Goal: Task Accomplishment & Management: Complete application form

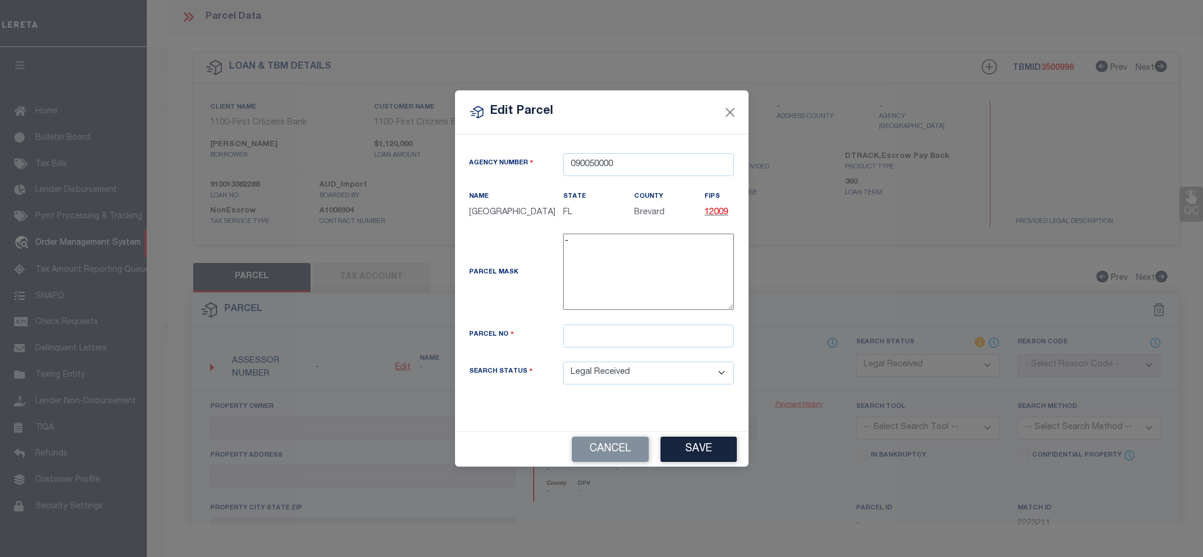
select select "RD"
select select "92778"
select select "NonEscrow"
select select "RD"
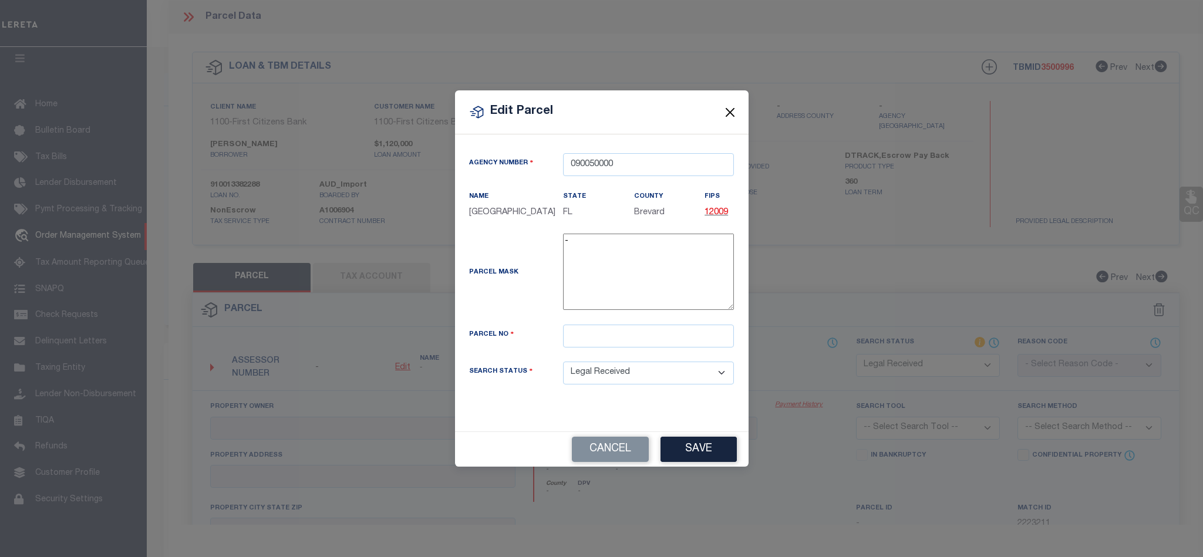
click at [733, 104] on button "Close" at bounding box center [729, 111] width 15 height 15
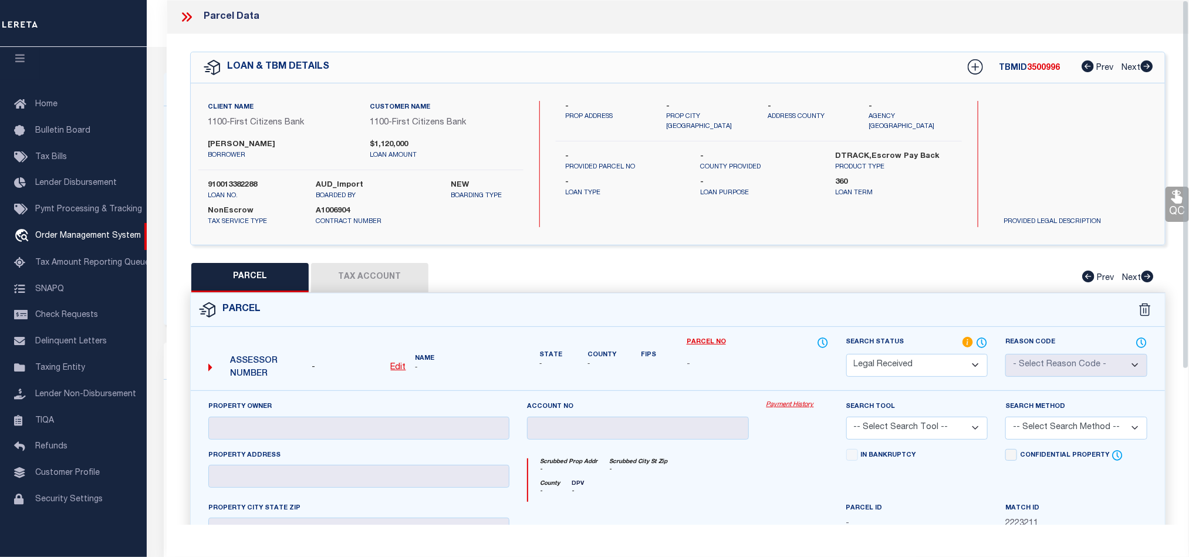
click at [395, 372] on u "Edit" at bounding box center [398, 367] width 15 height 8
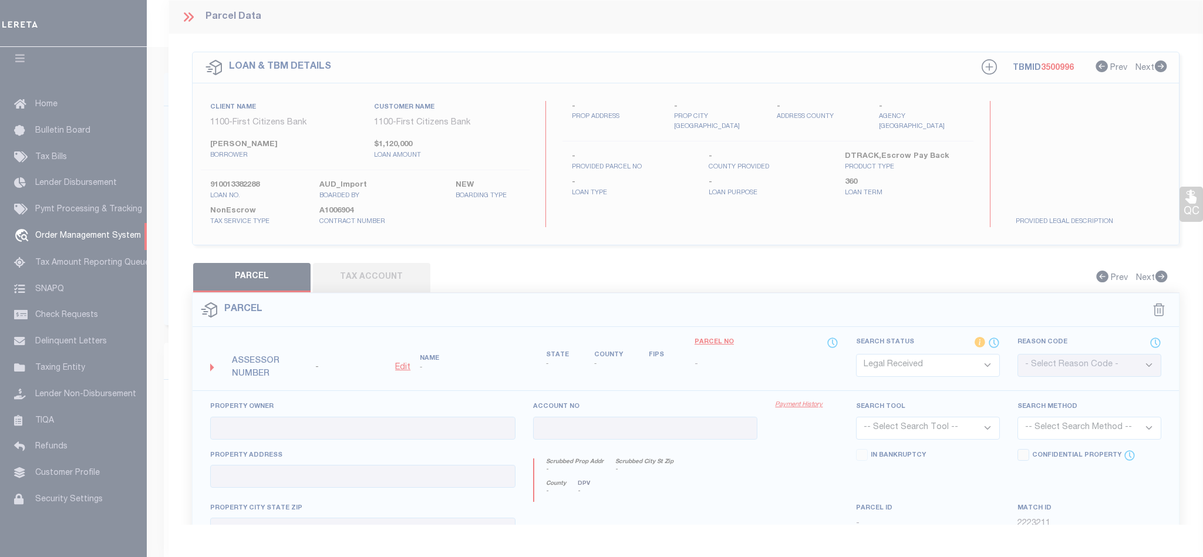
type textarea "-"
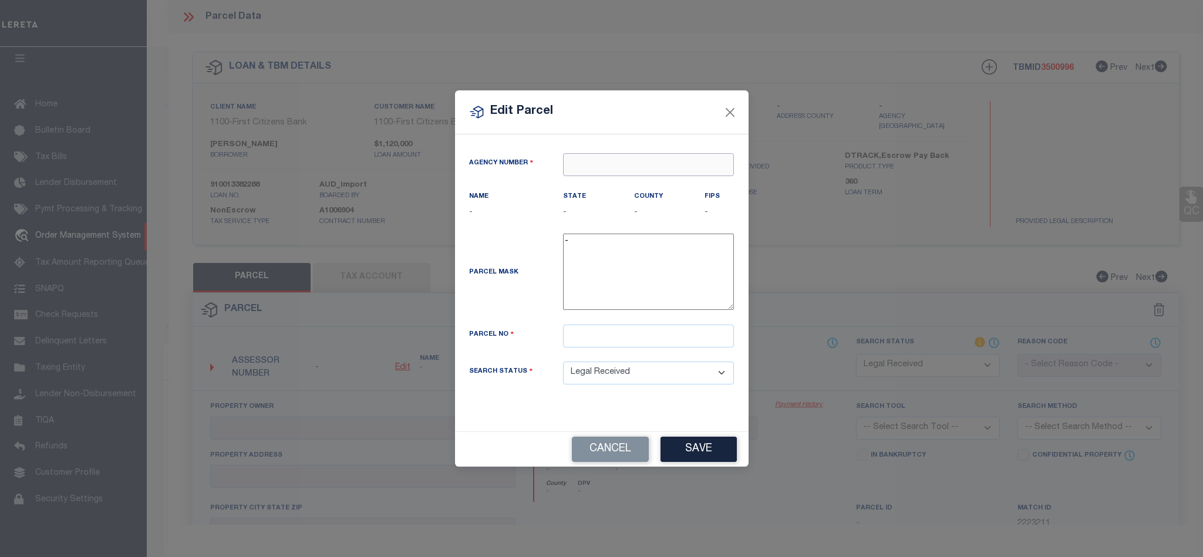
click at [601, 153] on input "text" at bounding box center [648, 164] width 171 height 23
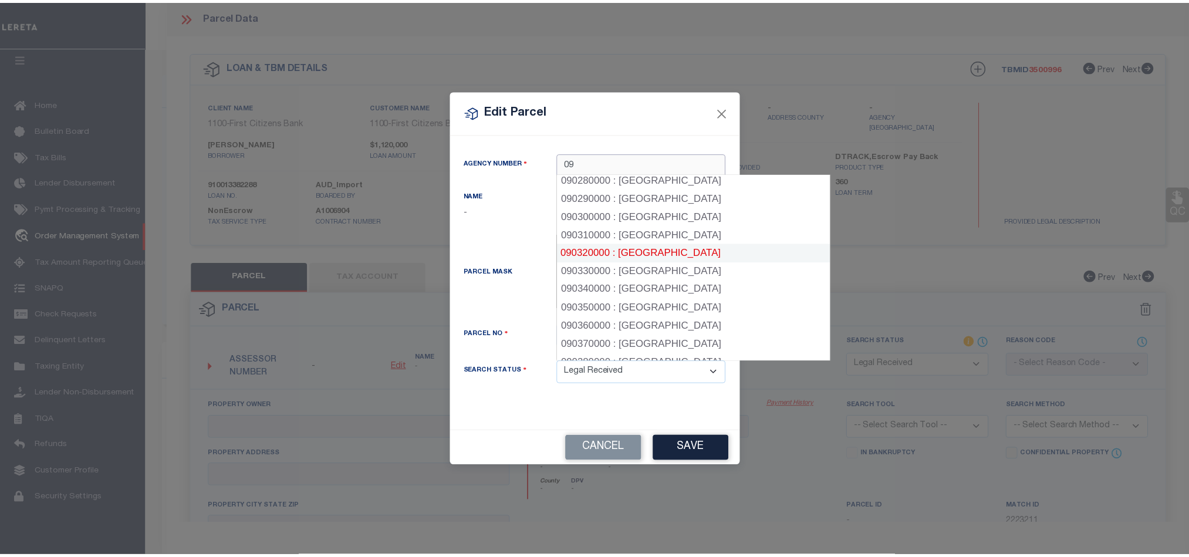
scroll to position [528, 0]
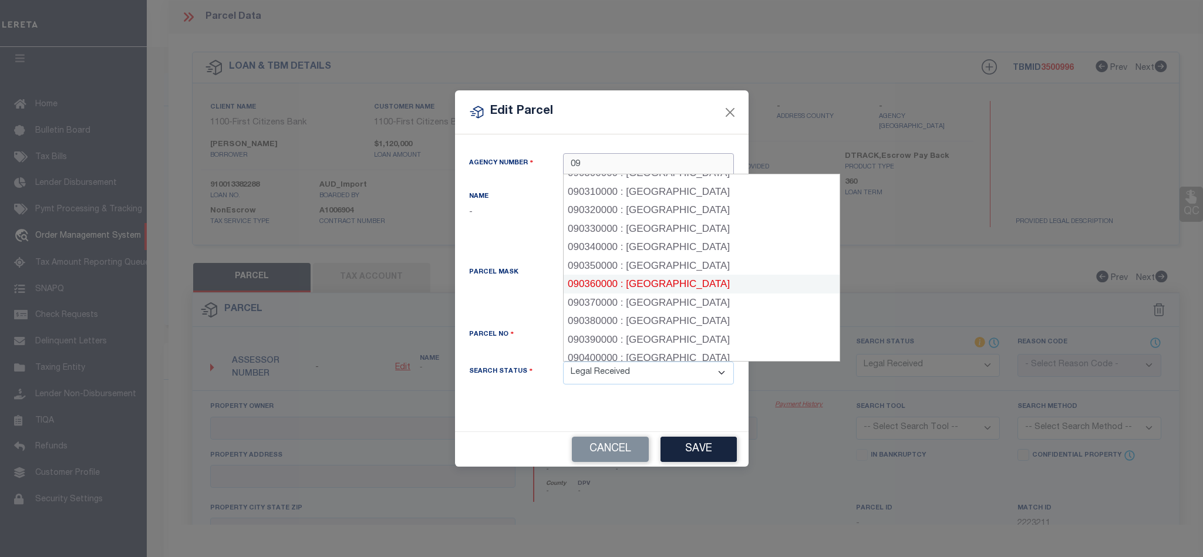
click at [691, 286] on div "090360000 : [GEOGRAPHIC_DATA]" at bounding box center [702, 284] width 276 height 19
type input "090360000"
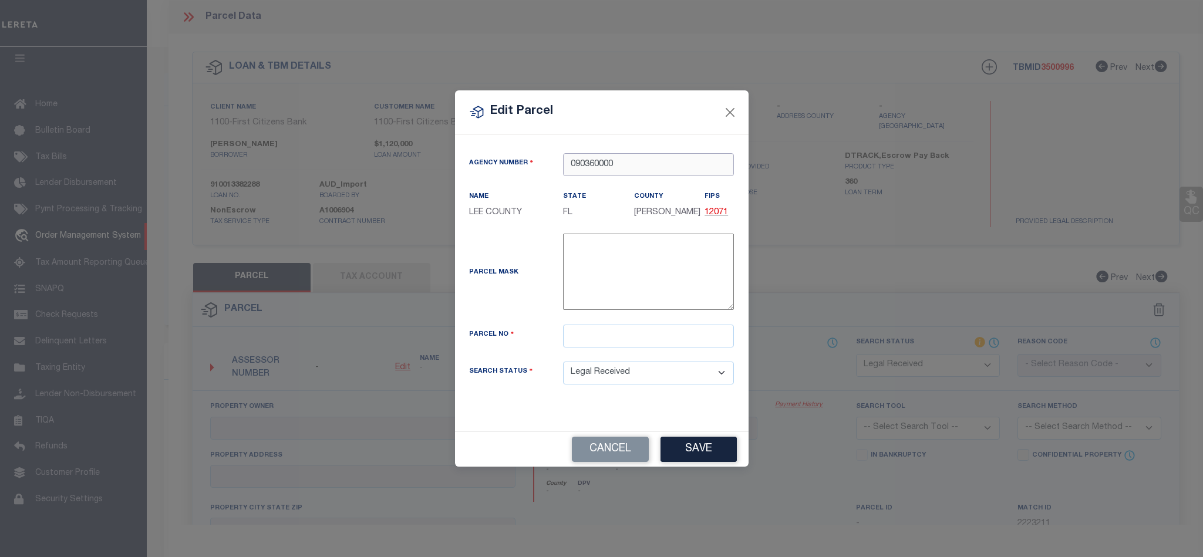
type input "090360000"
click at [602, 331] on input "text" at bounding box center [648, 336] width 171 height 23
paste input "27-46-22-T4-00500.0630"
type input "27-46-22-T4-00500.0630"
click at [717, 444] on button "Save" at bounding box center [698, 449] width 76 height 25
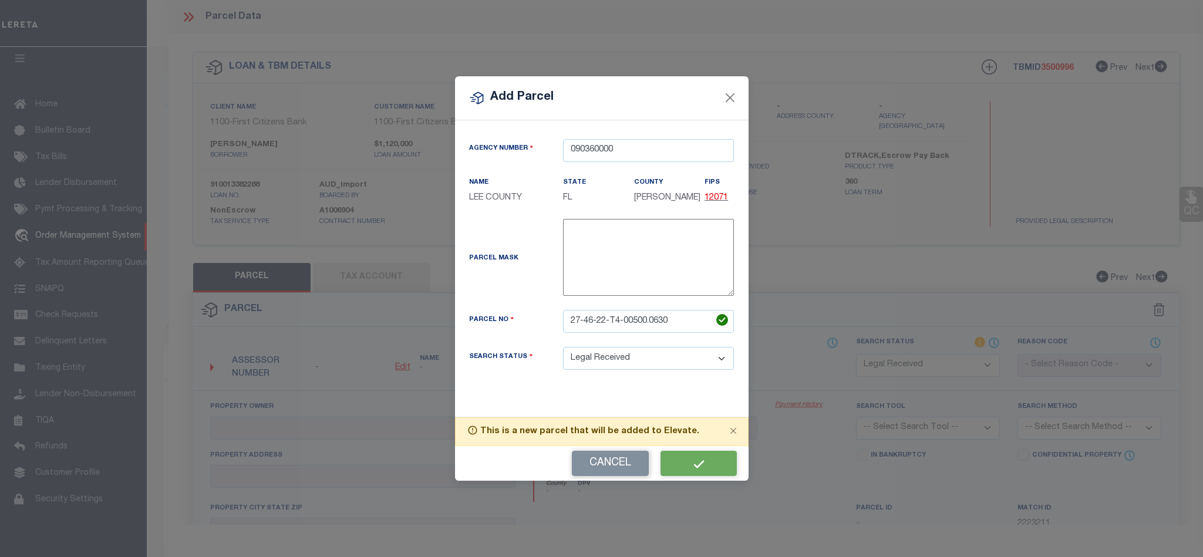
select select "RD"
checkbox input "false"
type textarea "Document uploaded that satisfies a legal requirement, changing from [GEOGRAPHIC…"
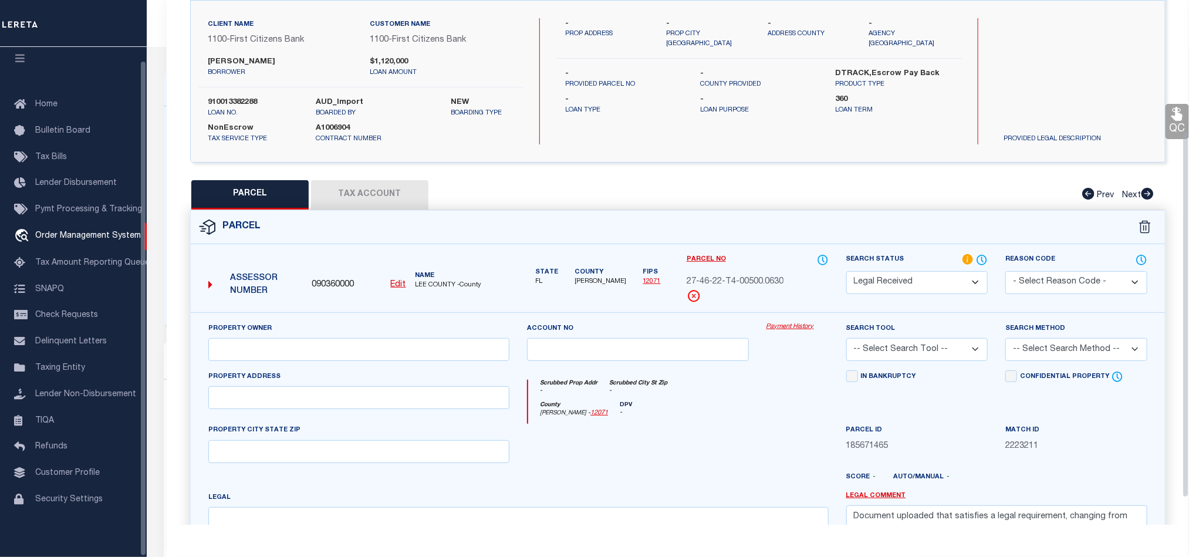
scroll to position [227, 0]
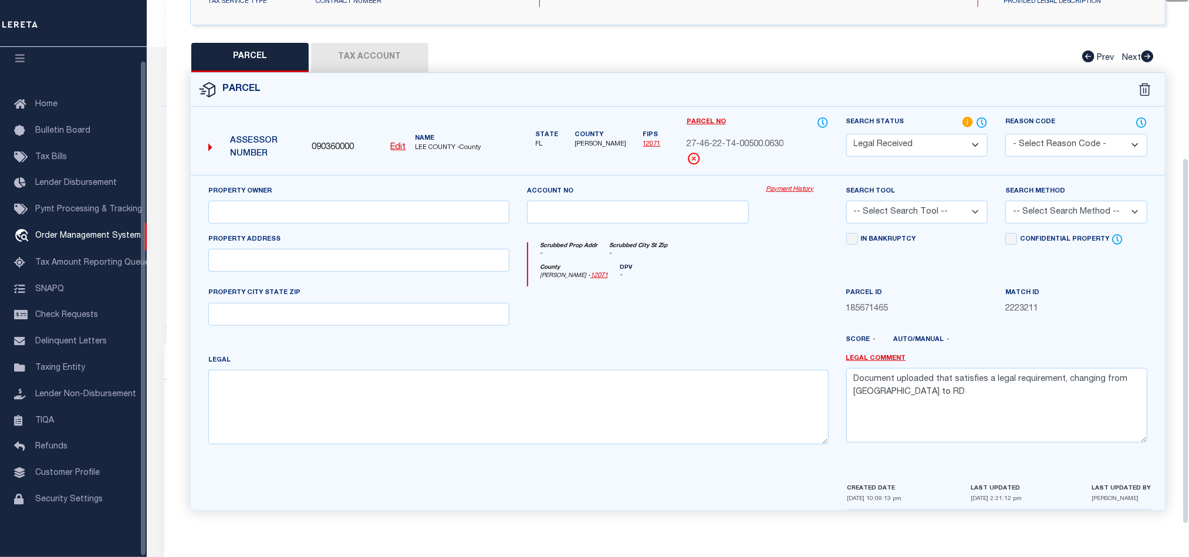
click at [288, 224] on div "Property Owner" at bounding box center [359, 209] width 319 height 48
click at [312, 213] on input "text" at bounding box center [358, 212] width 301 height 23
paste input "[PERSON_NAME] A & [PERSON_NAME] [DATE][PERSON_NAME]"
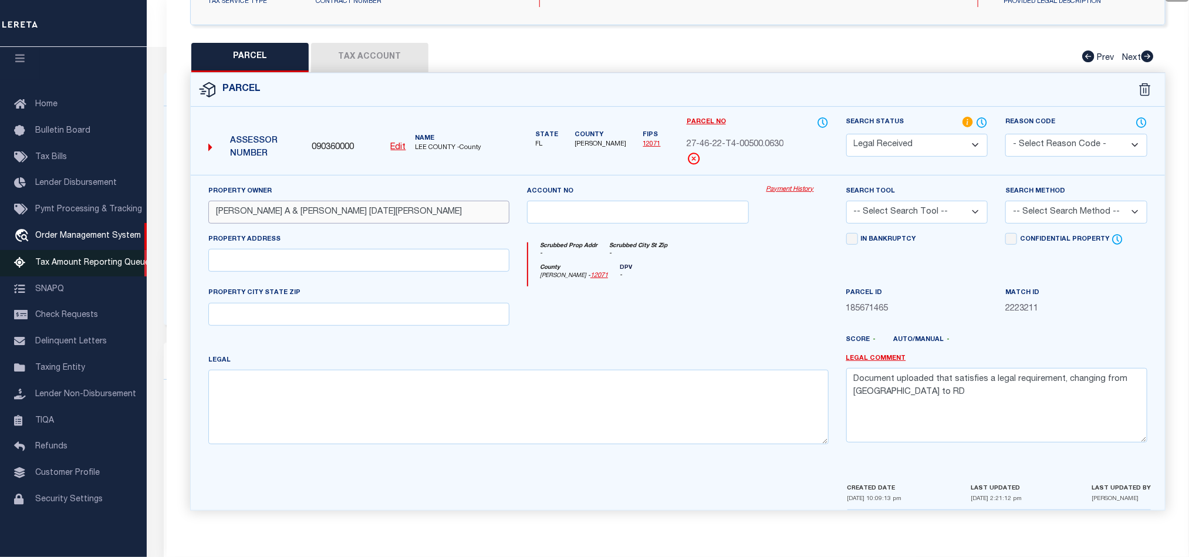
type input "[PERSON_NAME] A & [PERSON_NAME] [DATE][PERSON_NAME]"
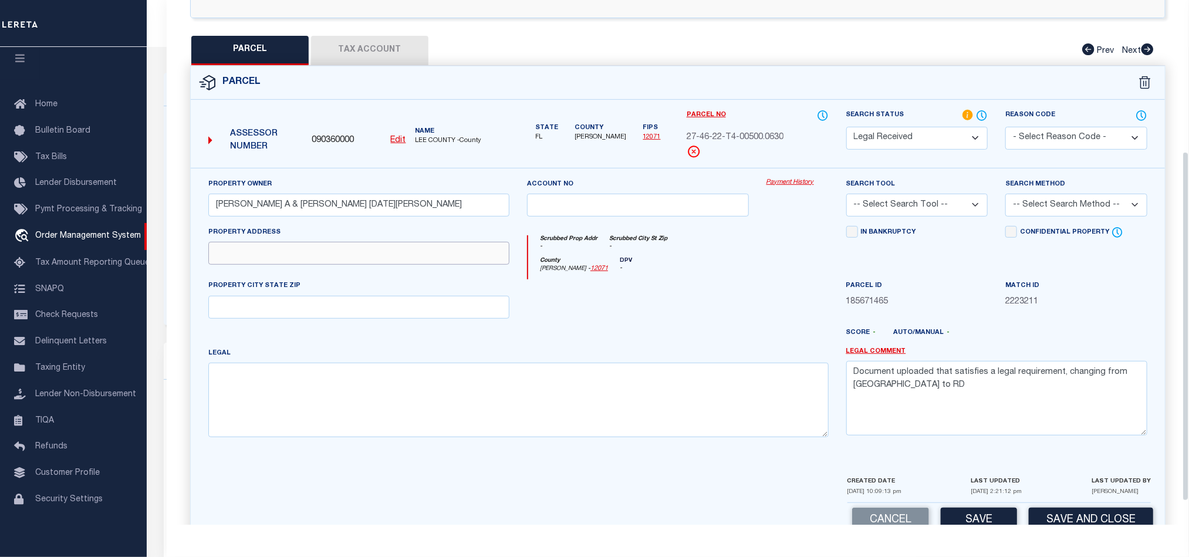
click at [268, 248] on input "text" at bounding box center [358, 253] width 301 height 23
paste input "[STREET_ADDRESS]"
drag, startPoint x: 305, startPoint y: 259, endPoint x: 722, endPoint y: 354, distance: 428.1
click at [723, 354] on div "Property Owner [PERSON_NAME] A & [PERSON_NAME] [DATE][PERSON_NAME] Account no P…" at bounding box center [678, 312] width 957 height 269
type input "[STREET_ADDRESS]"
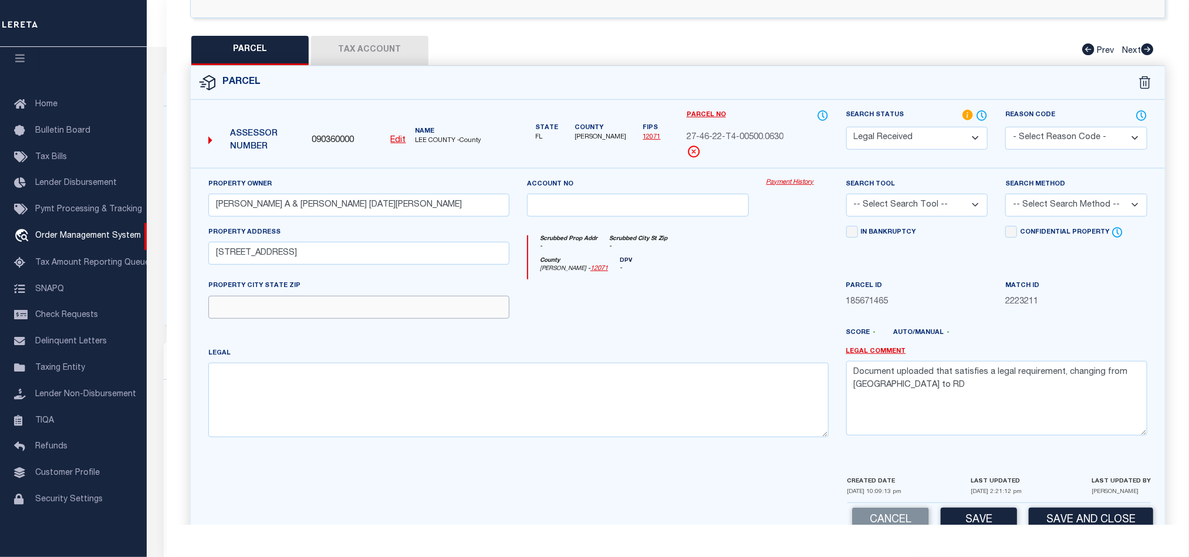
click at [402, 319] on input "text" at bounding box center [358, 307] width 301 height 23
paste input "SANIBEL FL 33957"
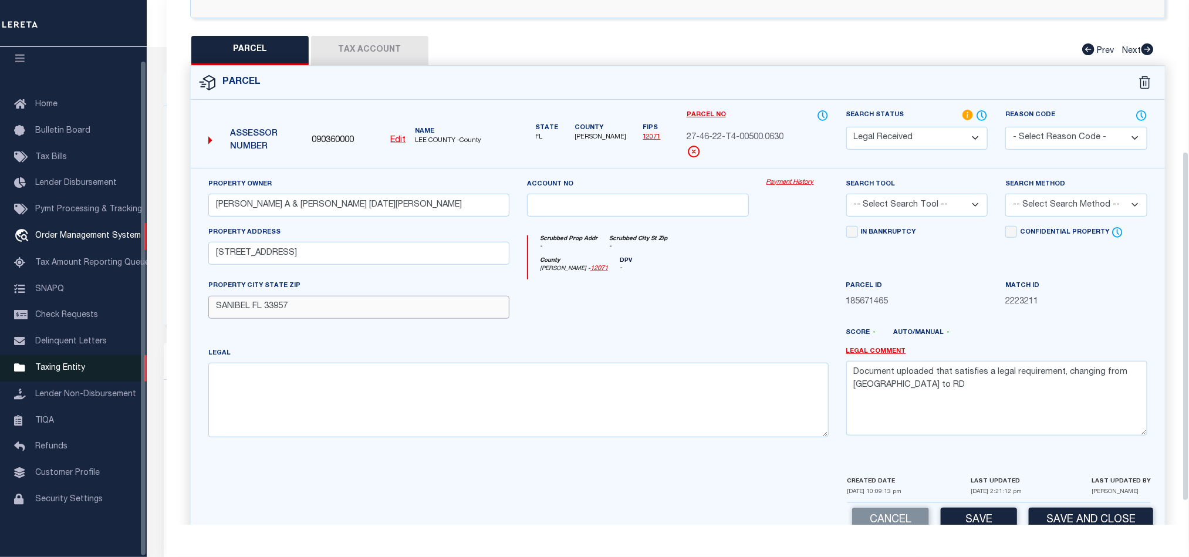
type input "SANIBEL FL 33957"
click at [437, 400] on textarea at bounding box center [518, 400] width 620 height 74
paste textarea "LAKE MUREX PB 25 PG 70 LOTS 63 + 63A"
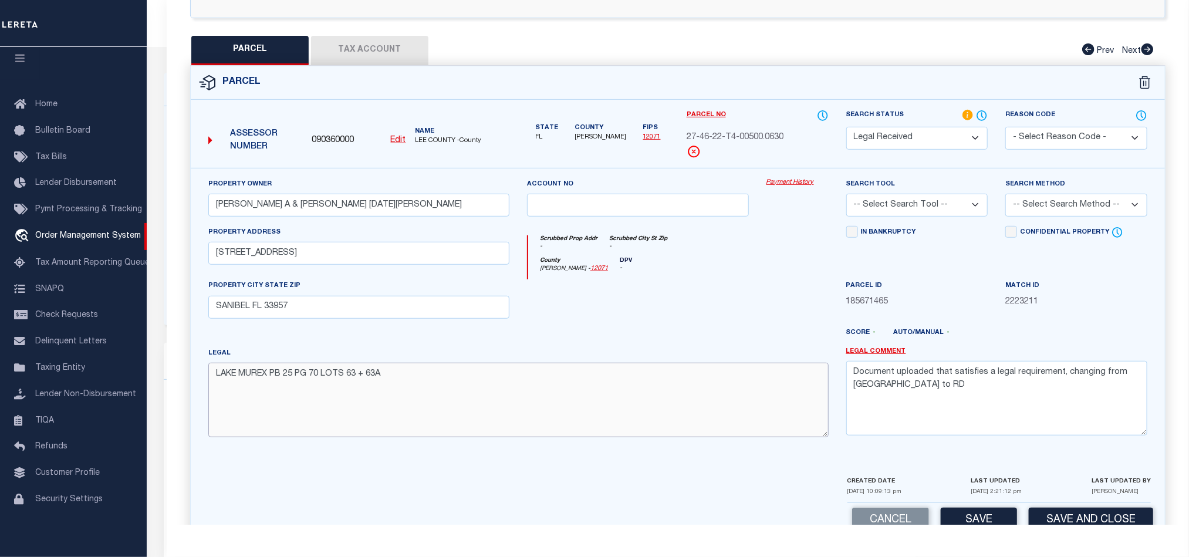
type textarea "LAKE MUREX PB 25 PG 70 LOTS 63 + 63A"
click at [971, 414] on textarea "Document uploaded that satisfies a legal requirement, changing from [GEOGRAPHIC…" at bounding box center [996, 398] width 301 height 74
click at [971, 416] on textarea "Document uploaded that satisfies a legal requirement, changing from [GEOGRAPHIC…" at bounding box center [996, 398] width 301 height 74
click at [1069, 198] on select "-- Select Search Method -- Property Address Legal Liability Info Provided" at bounding box center [1077, 205] width 142 height 23
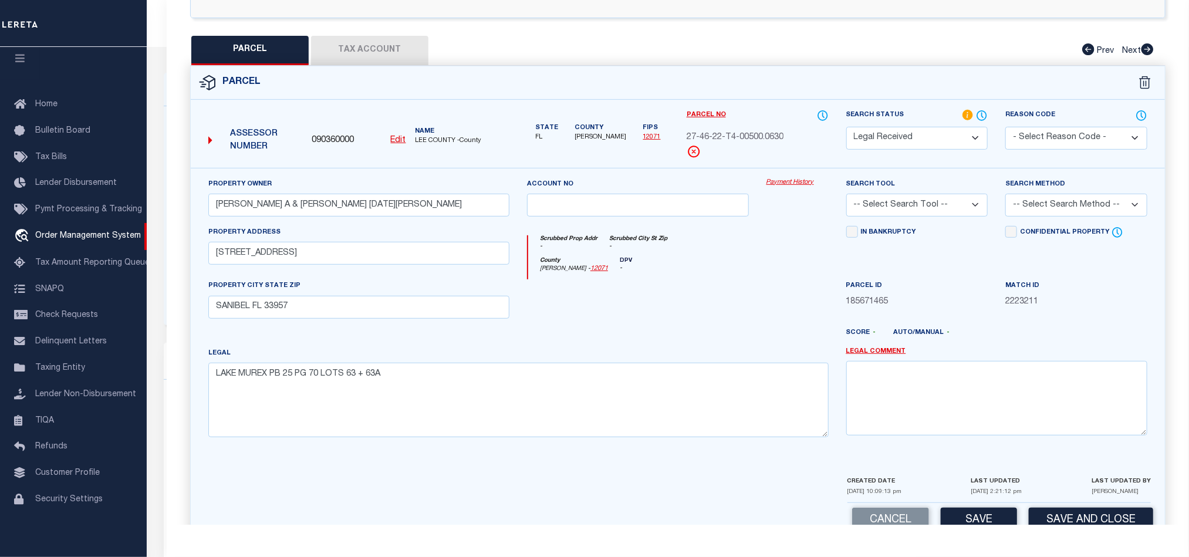
select select "LEG"
click at [1006, 197] on select "-- Select Search Method -- Property Address Legal Liability Info Provided" at bounding box center [1077, 205] width 142 height 23
drag, startPoint x: 960, startPoint y: 207, endPoint x: 962, endPoint y: 217, distance: 10.7
click at [960, 207] on select "-- Select Search Tool -- 3rd Party Website Agency File Agency Website ATLS CNV-…" at bounding box center [917, 205] width 142 height 23
select select "AGW"
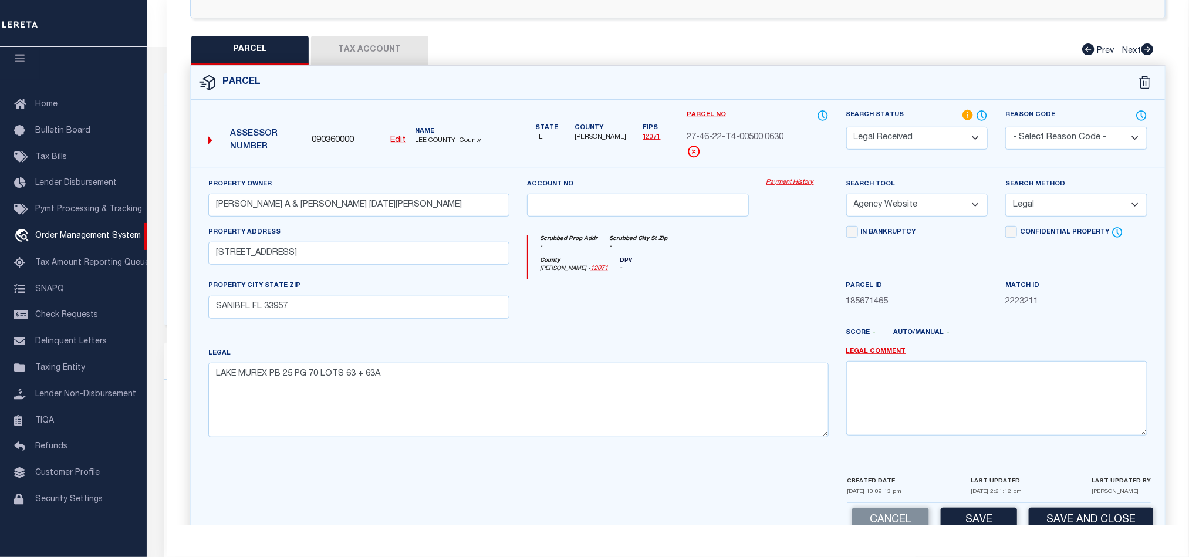
click at [846, 197] on select "-- Select Search Tool -- 3rd Party Website Agency File Agency Website ATLS CNV-…" at bounding box center [917, 205] width 142 height 23
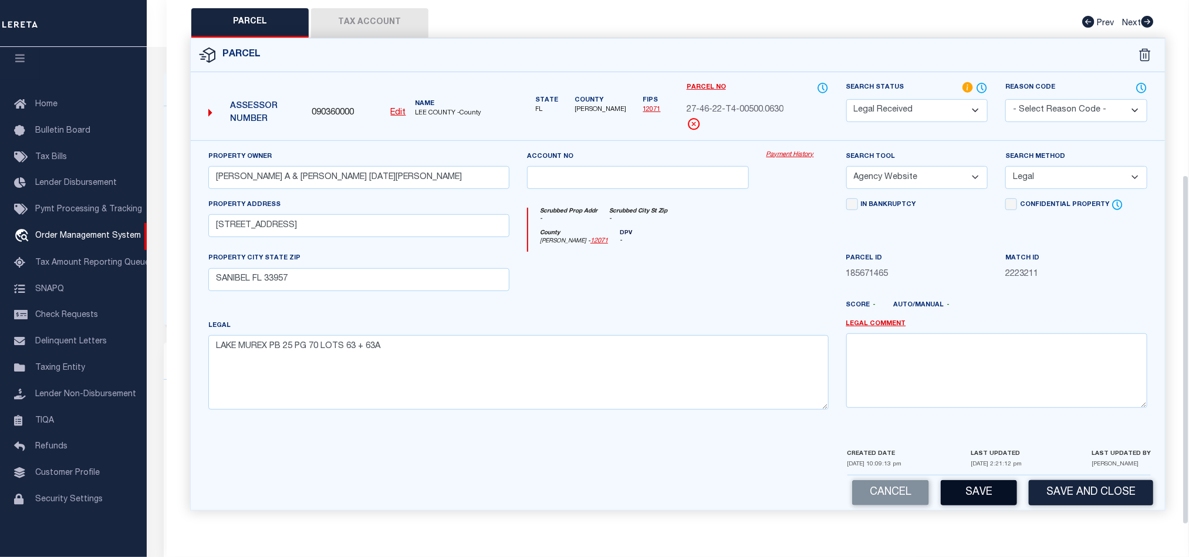
click at [994, 497] on button "Save" at bounding box center [979, 492] width 76 height 25
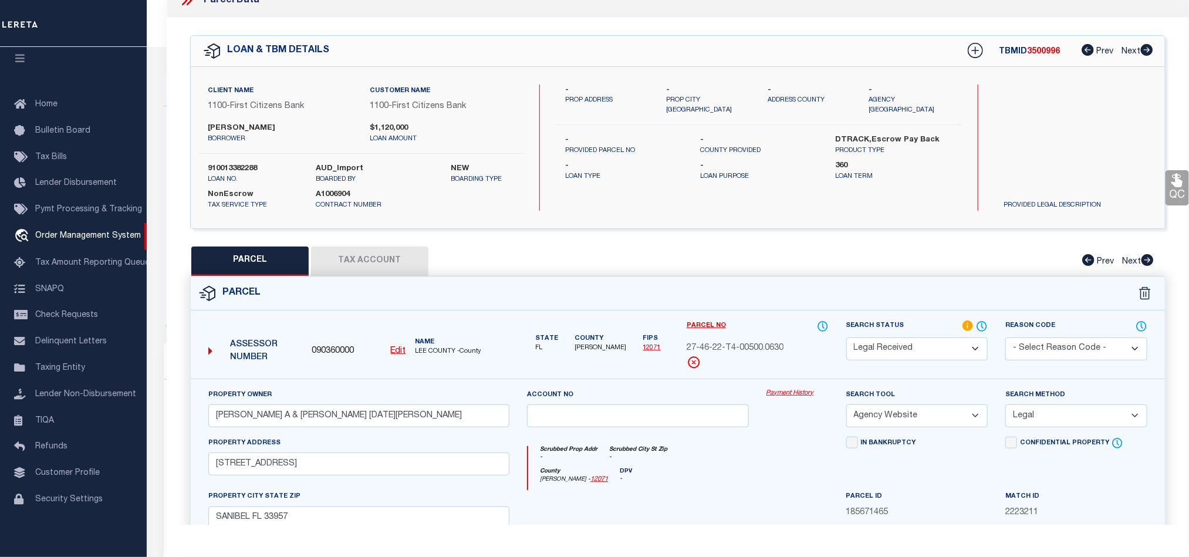
scroll to position [0, 0]
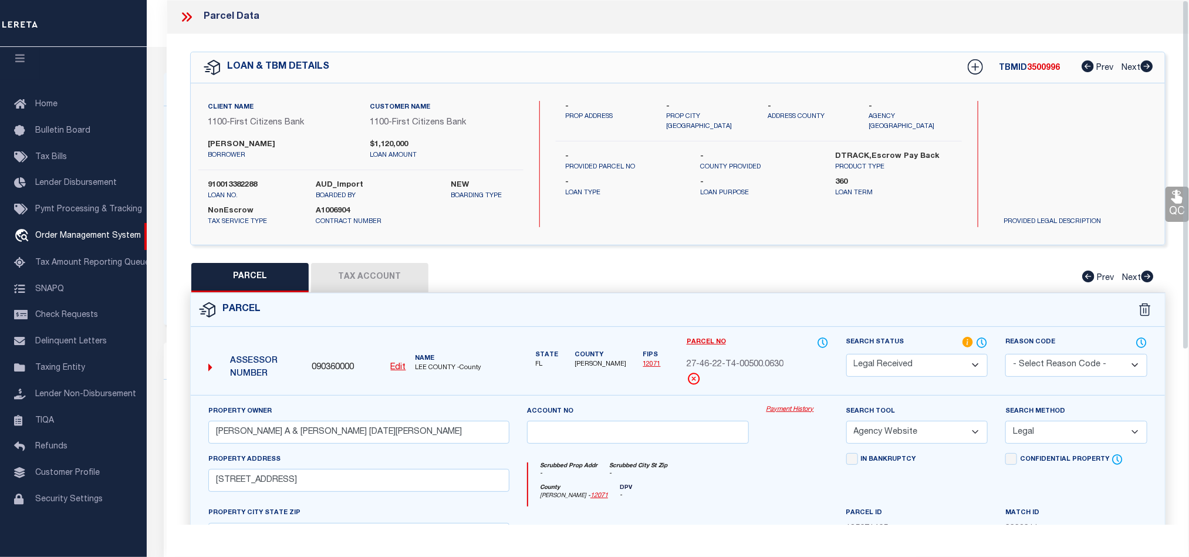
click at [383, 275] on button "Tax Account" at bounding box center [369, 277] width 117 height 29
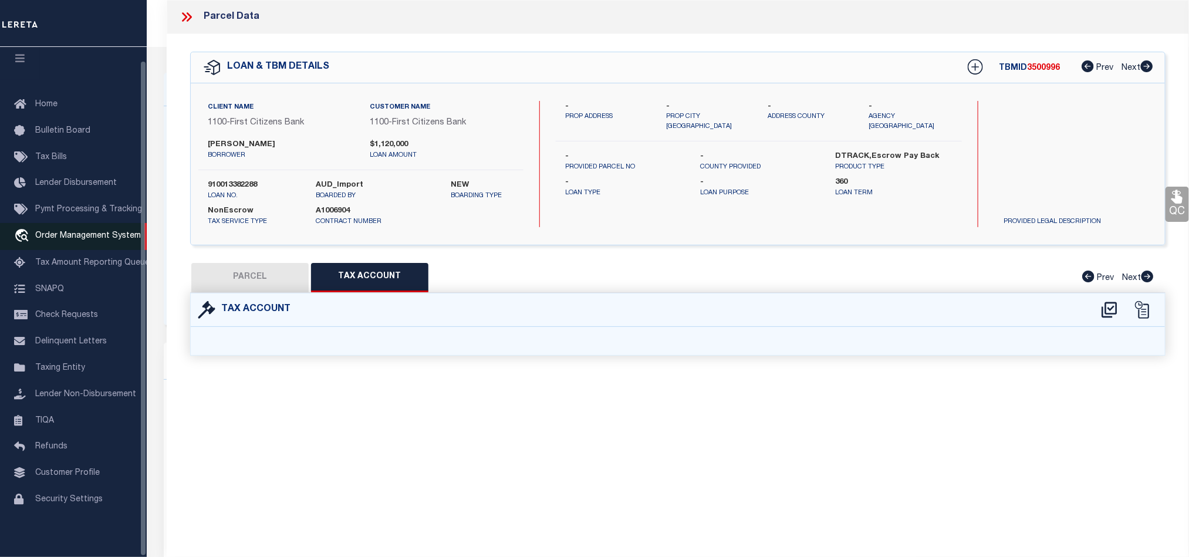
select select "100"
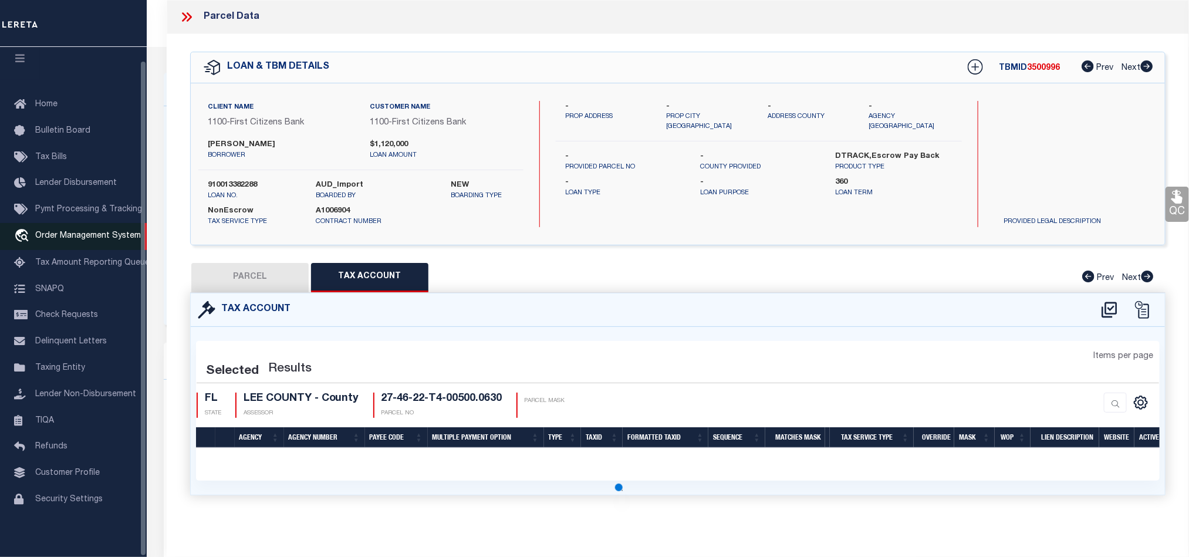
select select "100"
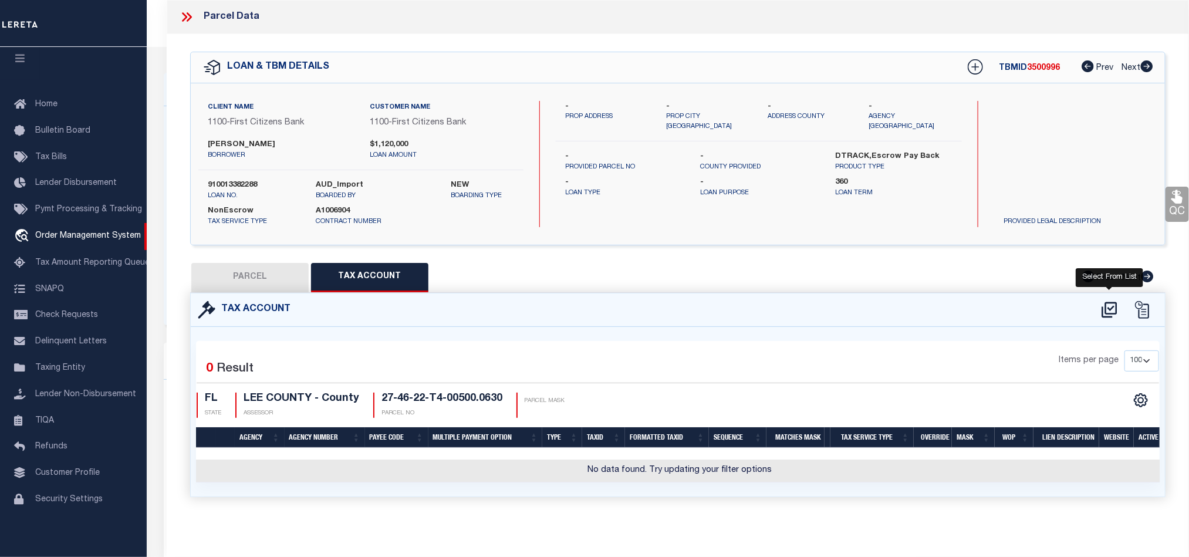
click at [1106, 305] on icon at bounding box center [1109, 310] width 15 height 16
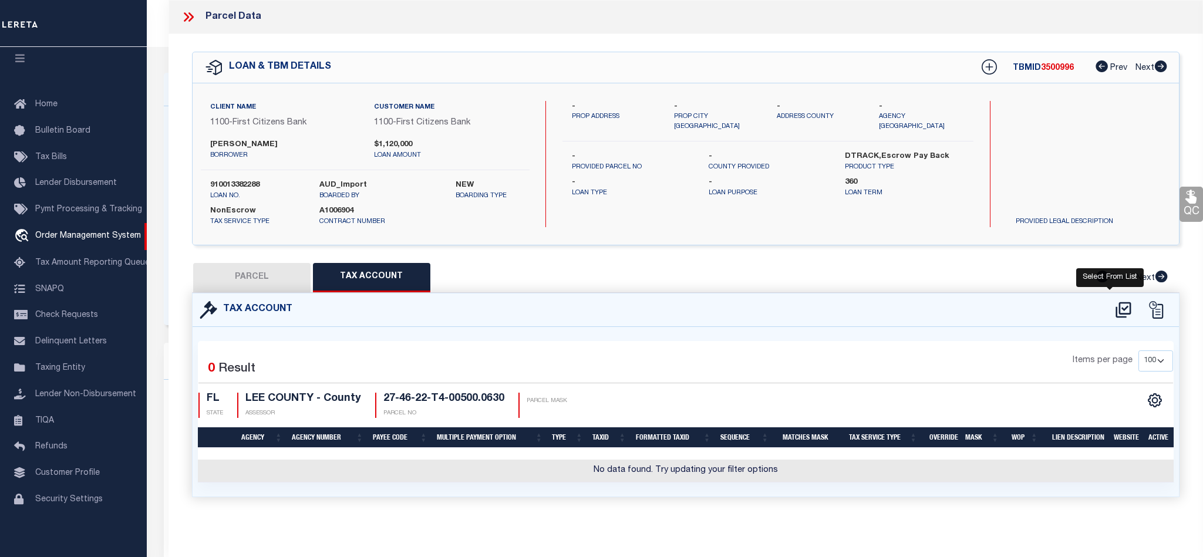
select select "100"
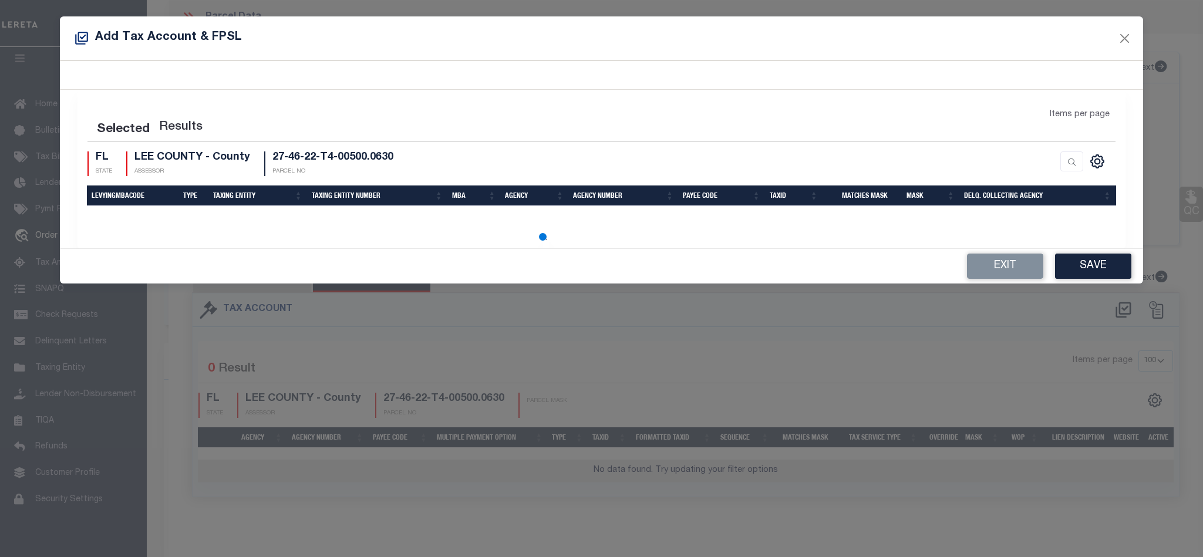
select select "100"
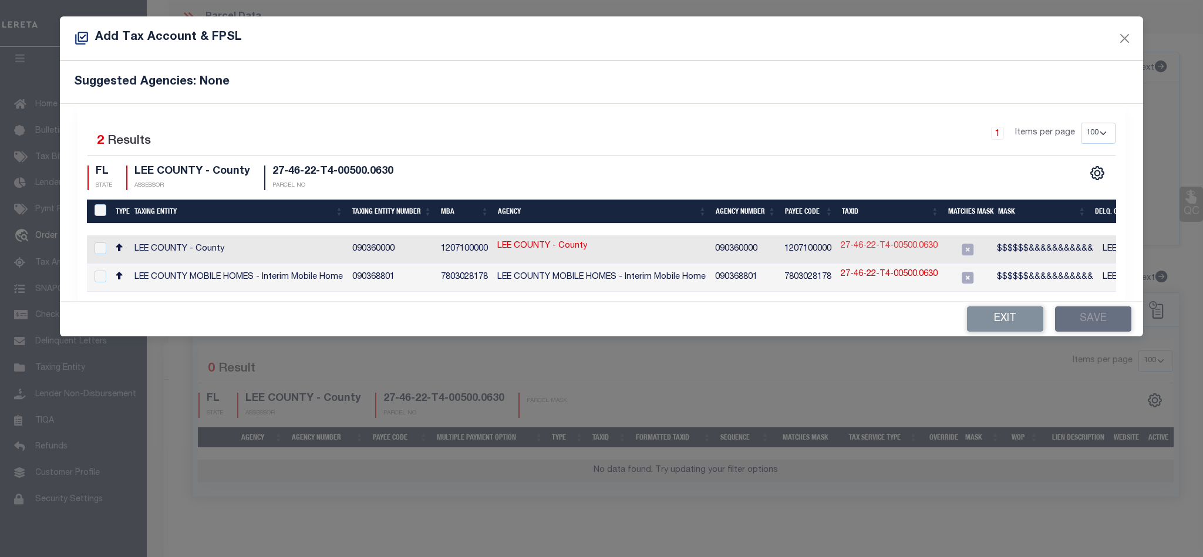
click at [903, 249] on link "27-46-22-T4-00500.0630" at bounding box center [889, 246] width 97 height 13
type input "27-46-22-T4-00500.0630"
type textarea "$$$$$$&&&&&&&&&&&"
checkbox input "true"
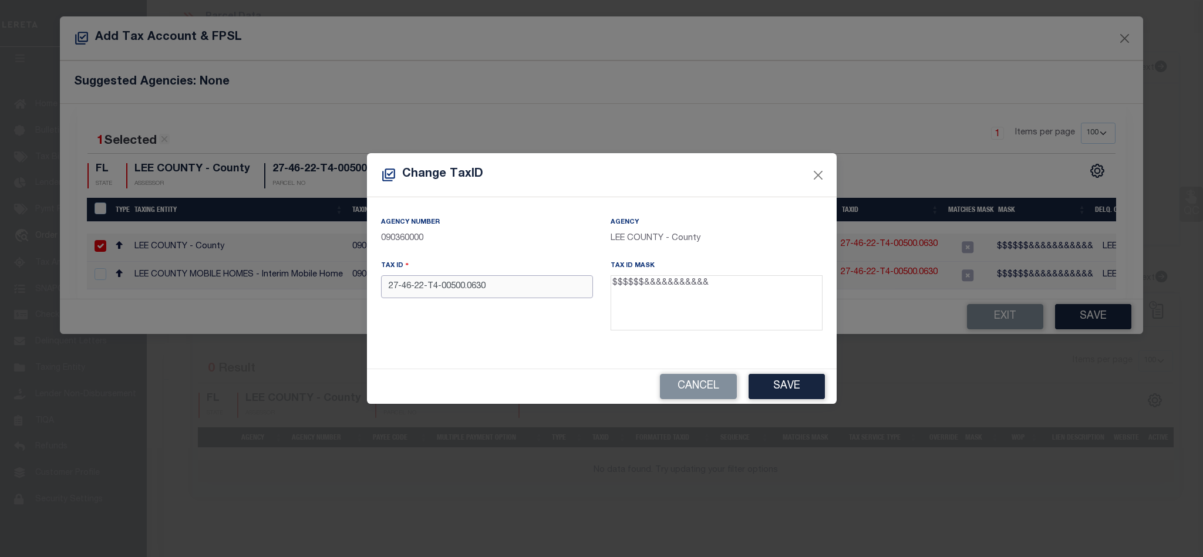
click at [400, 291] on input "27-46-22-T4-00500.0630" at bounding box center [487, 286] width 212 height 23
click at [411, 286] on input "2746-22-T4-00500.0630" at bounding box center [487, 286] width 212 height 23
click at [423, 291] on input "274622-T4-00500.0630" at bounding box center [487, 286] width 212 height 23
click at [420, 293] on input "274622-T4-00500.0630" at bounding box center [487, 286] width 212 height 23
click at [430, 292] on input "274622T4-00500.0630" at bounding box center [487, 286] width 212 height 23
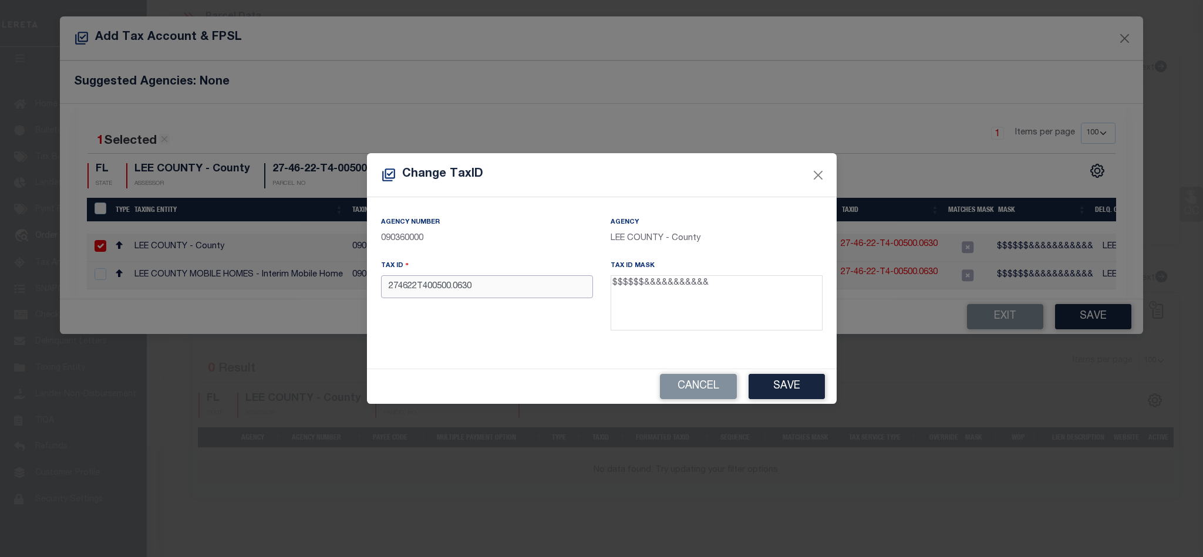
click at [455, 293] on input "274622T400500.0630" at bounding box center [487, 286] width 212 height 23
type input "[US_VEHICLE_IDENTIFICATION_NUMBER]"
click at [770, 380] on button "Save" at bounding box center [786, 386] width 76 height 25
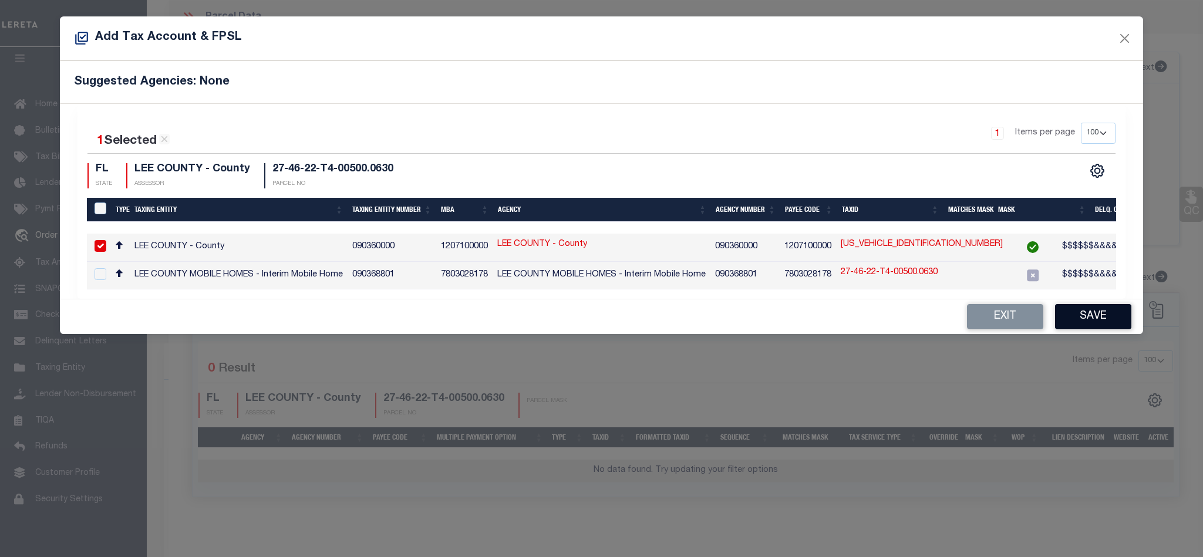
click at [1089, 313] on button "Save" at bounding box center [1093, 316] width 76 height 25
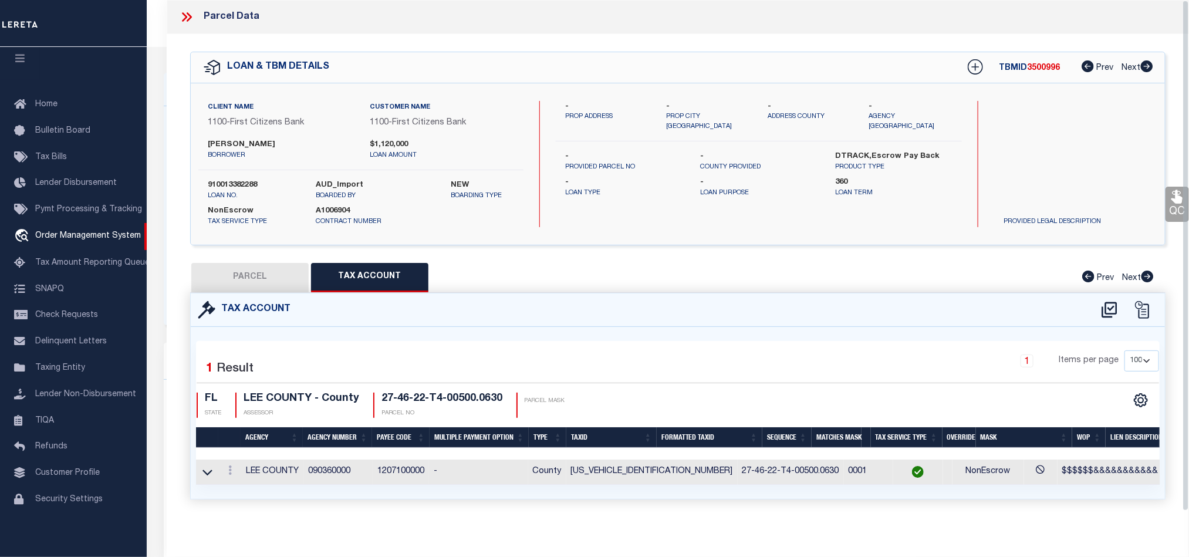
click at [239, 291] on button "PARCEL" at bounding box center [249, 277] width 117 height 29
select select "AS"
select select
checkbox input "false"
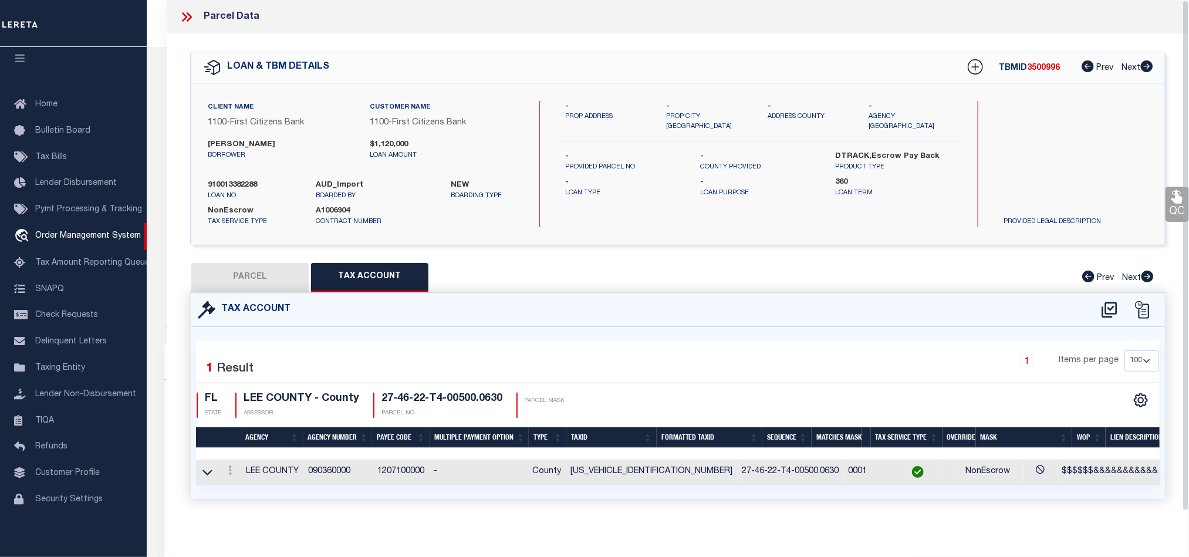
checkbox input "false"
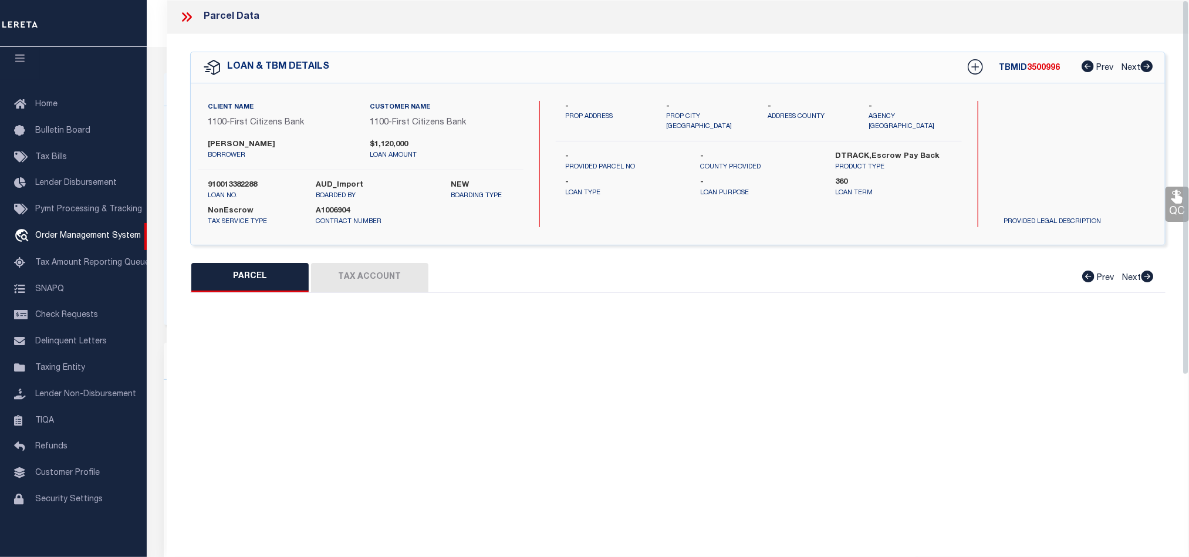
select select "RD"
type input "[PERSON_NAME] A & [PERSON_NAME] [DATE][PERSON_NAME]"
select select "AGW"
select select "LEG"
type input "[STREET_ADDRESS]"
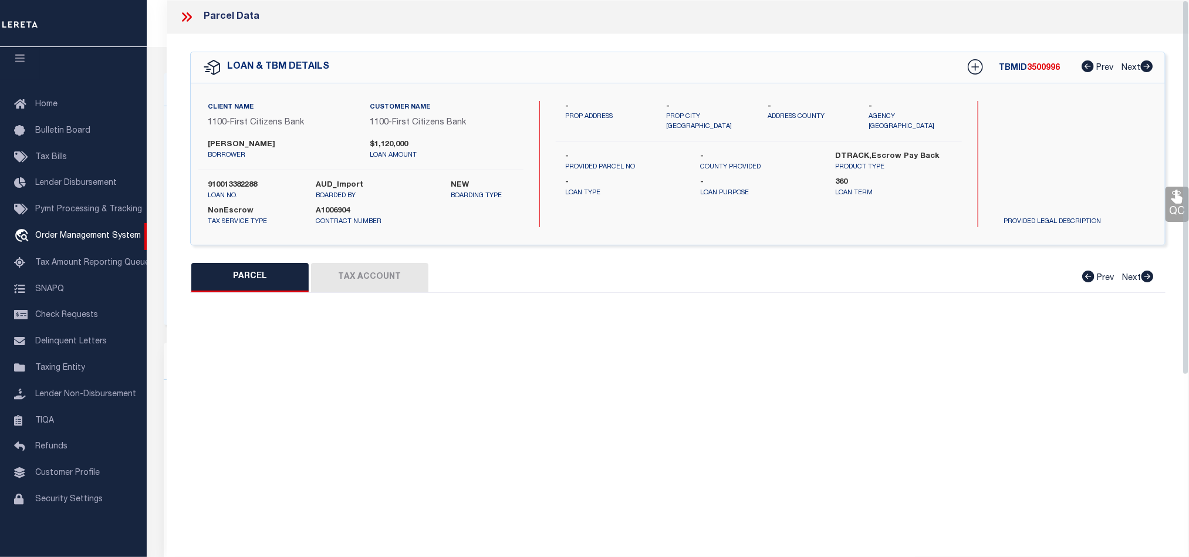
type input "SANIBEL FL 33957"
type textarea "LAKE MUREX PB 25 PG 70 LOTS 63 + 63A"
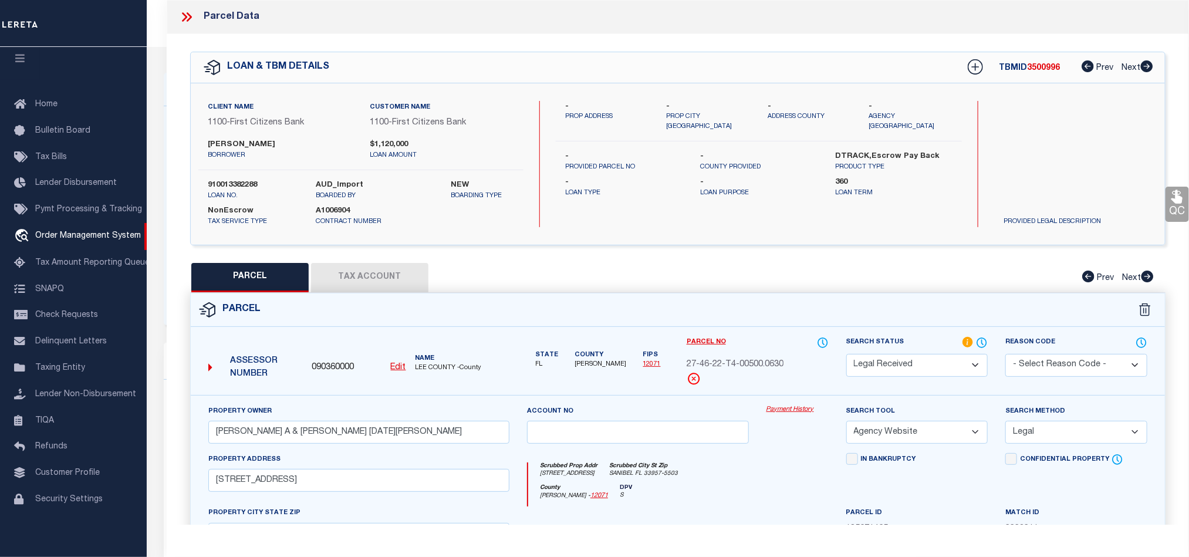
click at [913, 363] on select "Automated Search Bad Parcel Complete Duplicate Parcel High Dollar Reporting In …" at bounding box center [917, 365] width 142 height 23
select select "PC"
click at [846, 355] on select "Automated Search Bad Parcel Complete Duplicate Parcel High Dollar Reporting In …" at bounding box center [917, 365] width 142 height 23
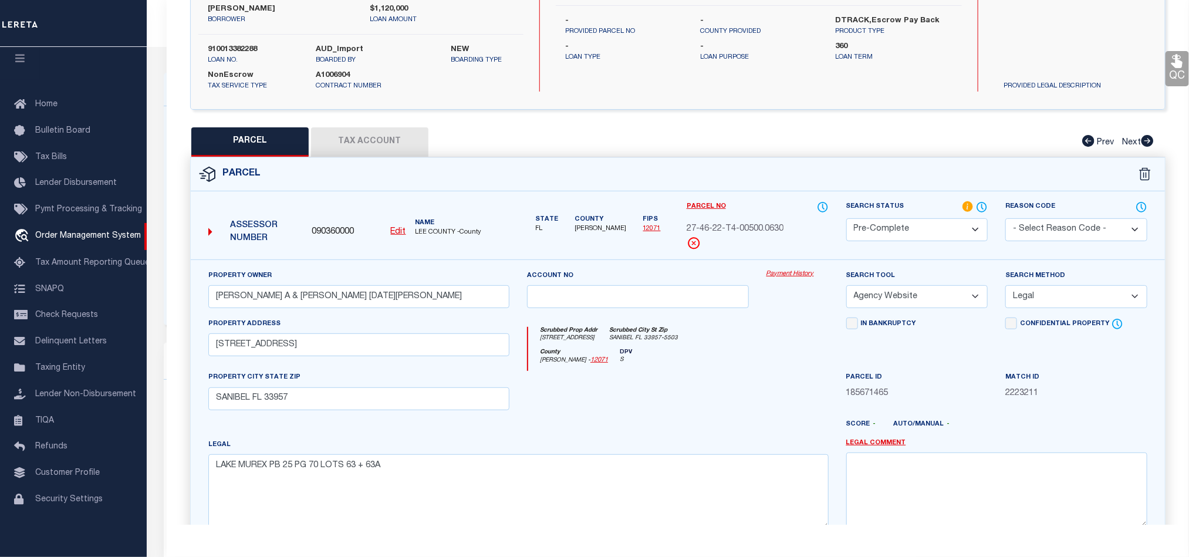
scroll to position [262, 0]
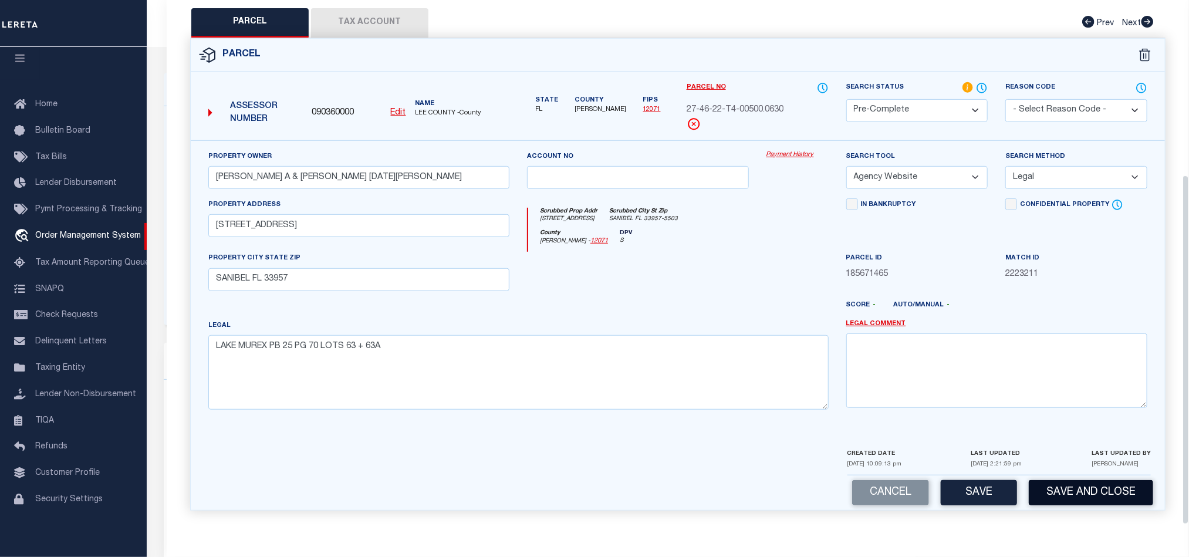
click at [1098, 498] on button "Save and Close" at bounding box center [1091, 492] width 124 height 25
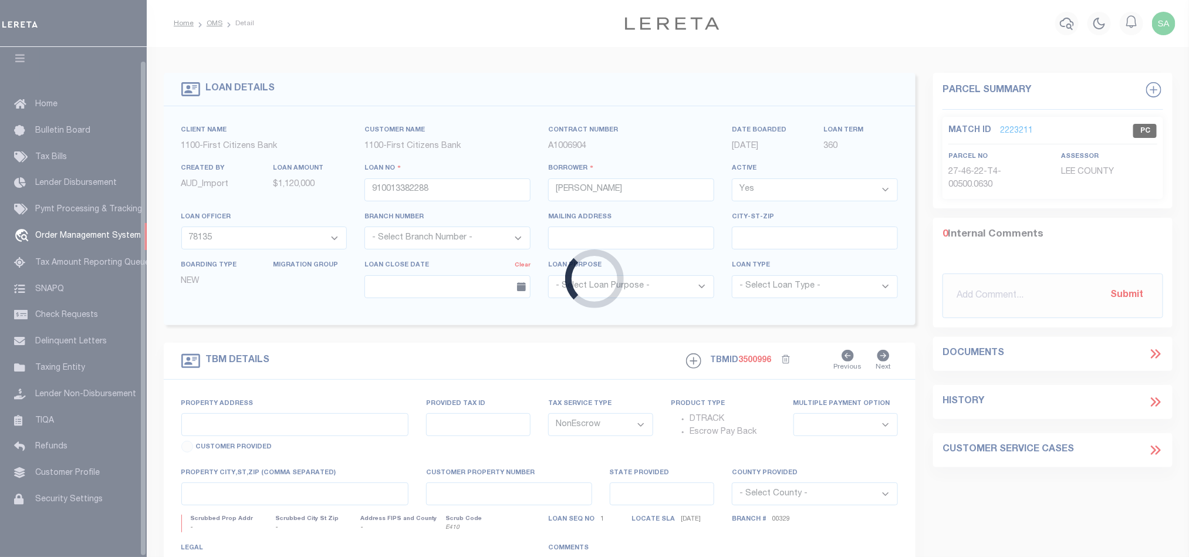
select select
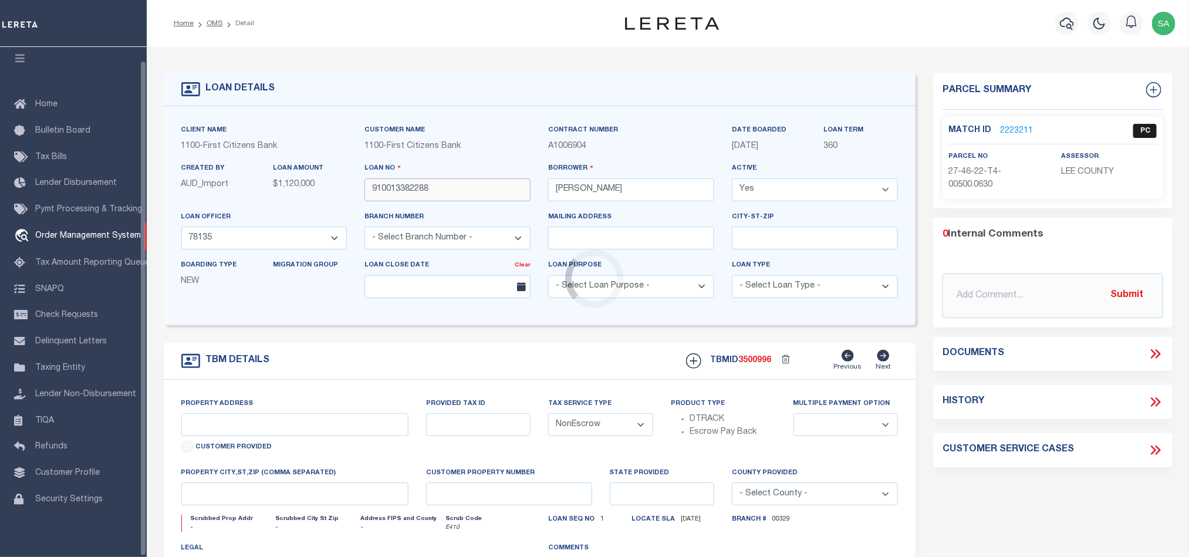
select select "92778"
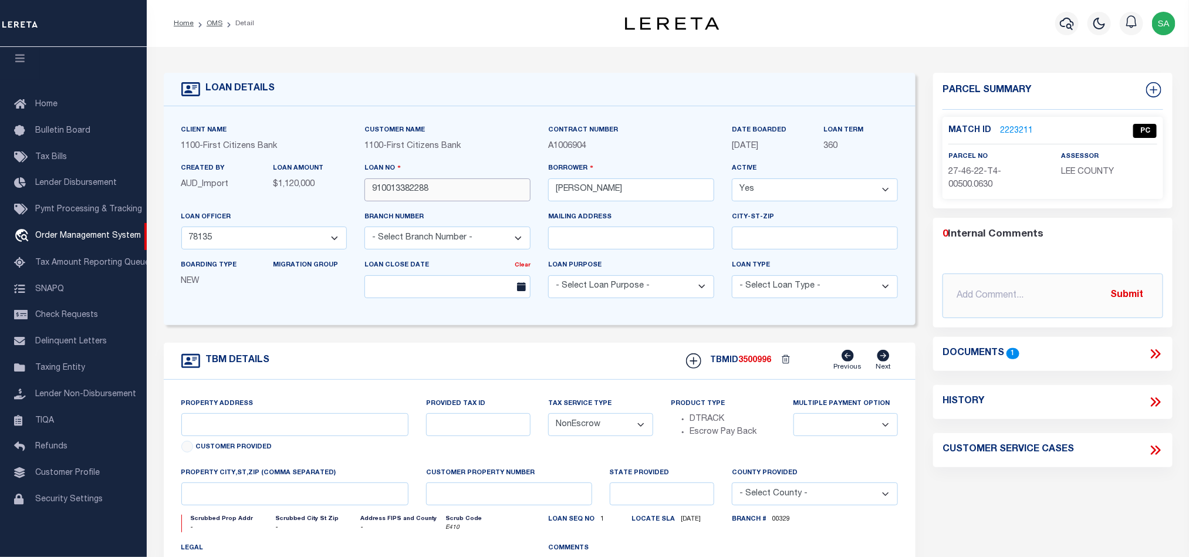
click at [444, 191] on input "910013382288" at bounding box center [448, 189] width 166 height 23
click at [758, 358] on div "TBMID 3500996 Previous Next" at bounding box center [787, 361] width 221 height 22
copy span "3500996"
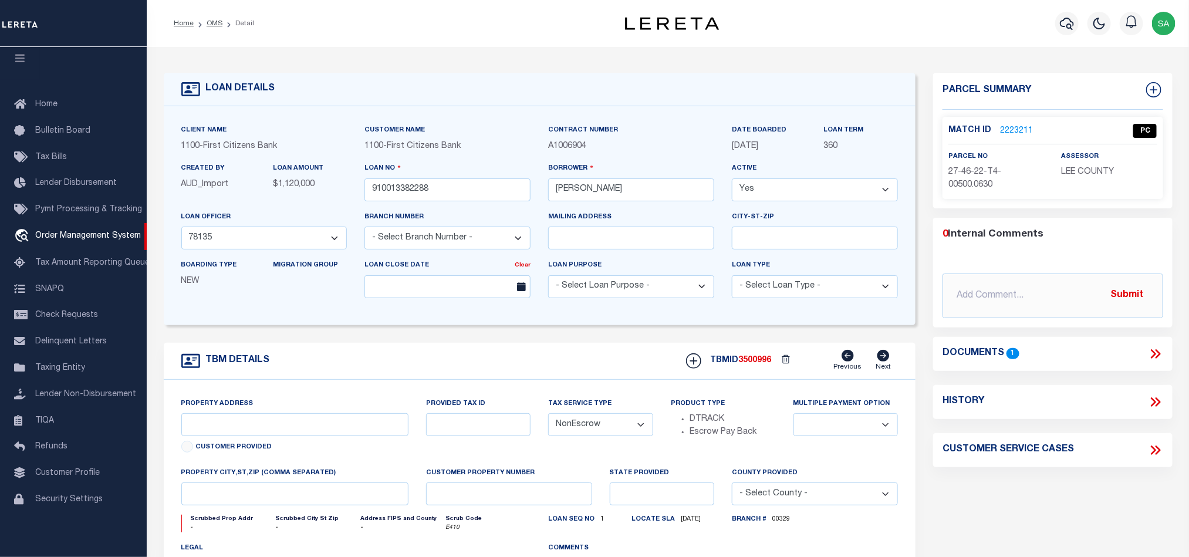
click at [959, 188] on span "27-46-22-T4-00500.0630" at bounding box center [975, 178] width 53 height 21
copy div "27-46-22-T4-00500.0630"
click at [1110, 166] on p "LEE COUNTY" at bounding box center [1110, 172] width 96 height 13
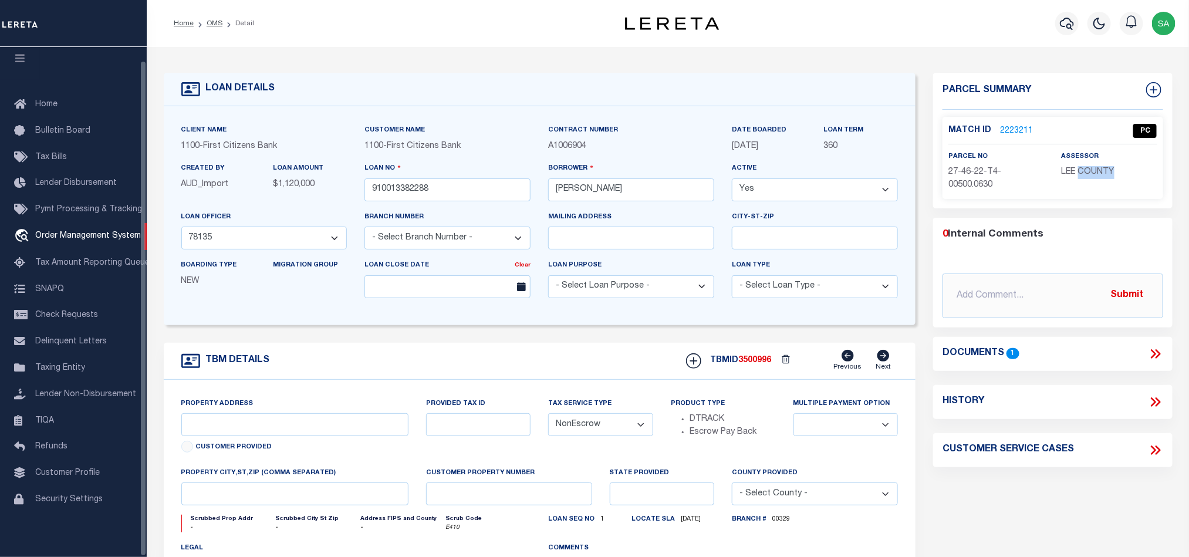
click at [1108, 168] on span "LEE COUNTY" at bounding box center [1088, 172] width 53 height 8
copy div "LEE COUNTY"
drag, startPoint x: 443, startPoint y: 198, endPoint x: 357, endPoint y: 197, distance: 85.1
click at [357, 197] on div "Loan No 910013382288" at bounding box center [448, 186] width 184 height 48
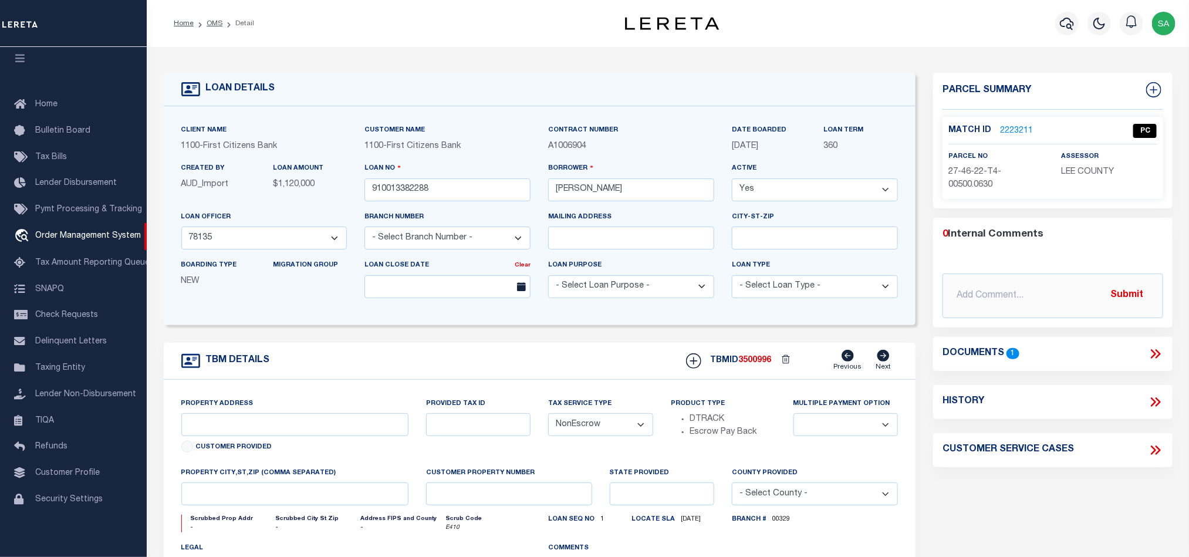
click at [1007, 132] on link "2223211" at bounding box center [1016, 131] width 33 height 12
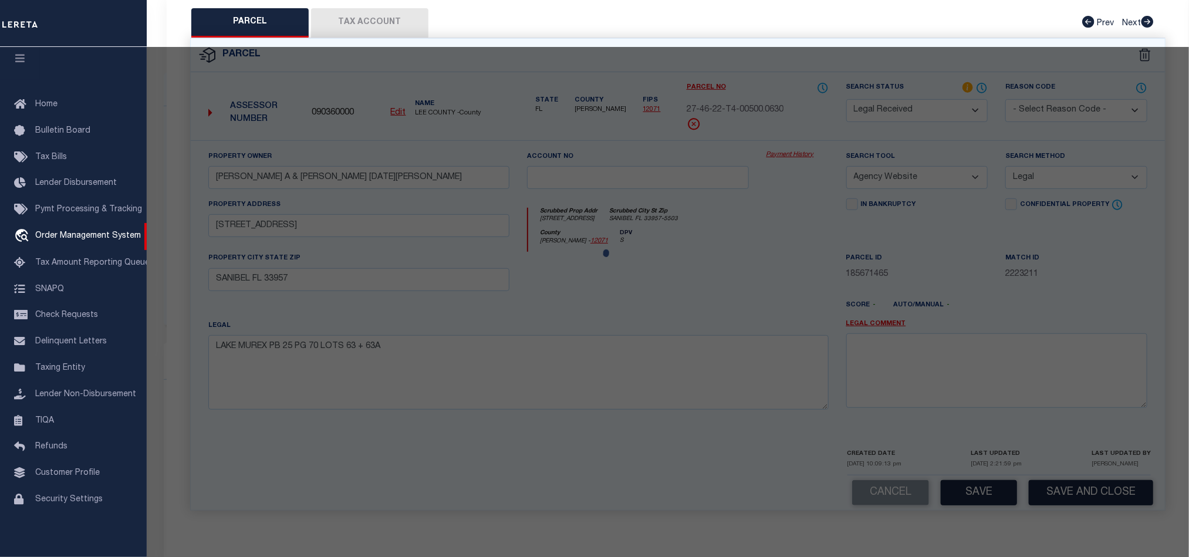
select select "AS"
select select
checkbox input "false"
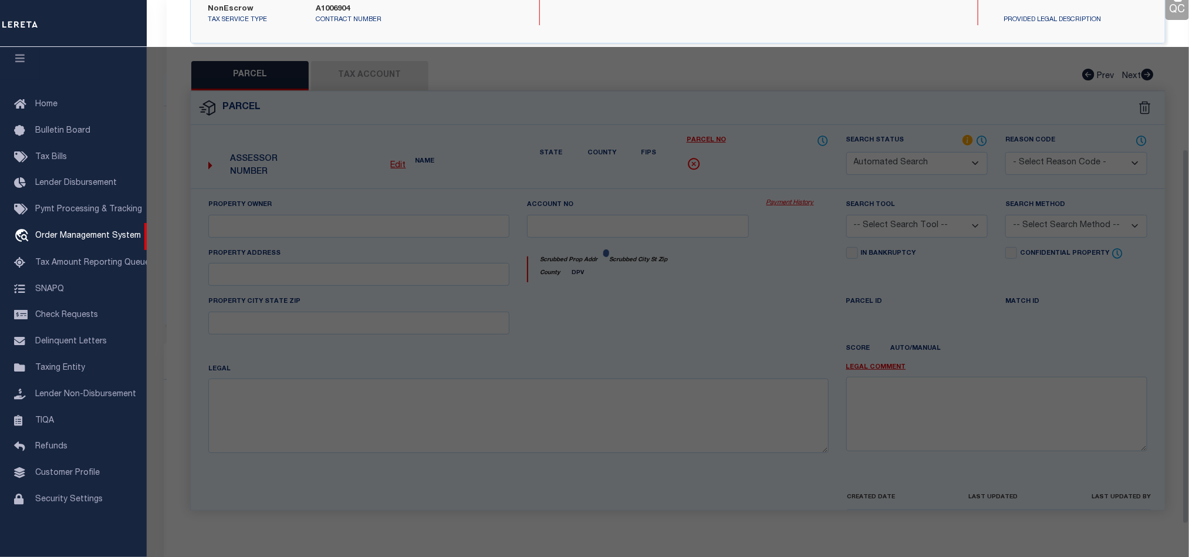
select select "QC"
type input "[PERSON_NAME] A & [PERSON_NAME] [DATE][PERSON_NAME]"
select select "AGW"
select select "LEG"
type input "[STREET_ADDRESS]"
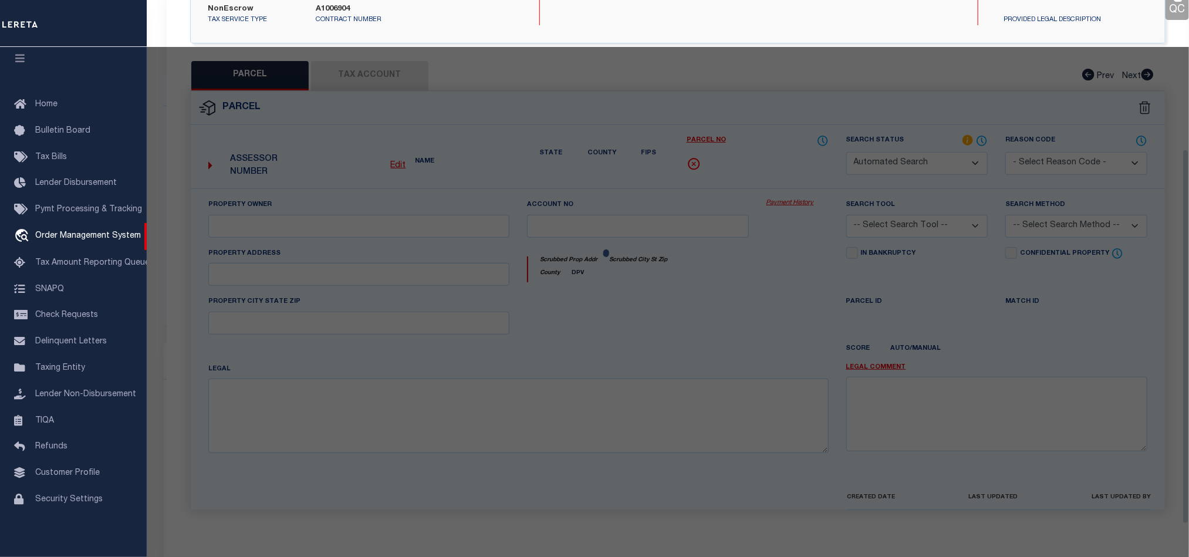
type input "SANIBEL FL 33957"
type textarea "LAKE MUREX PB 25 PG 70 LOTS 63 + 63A"
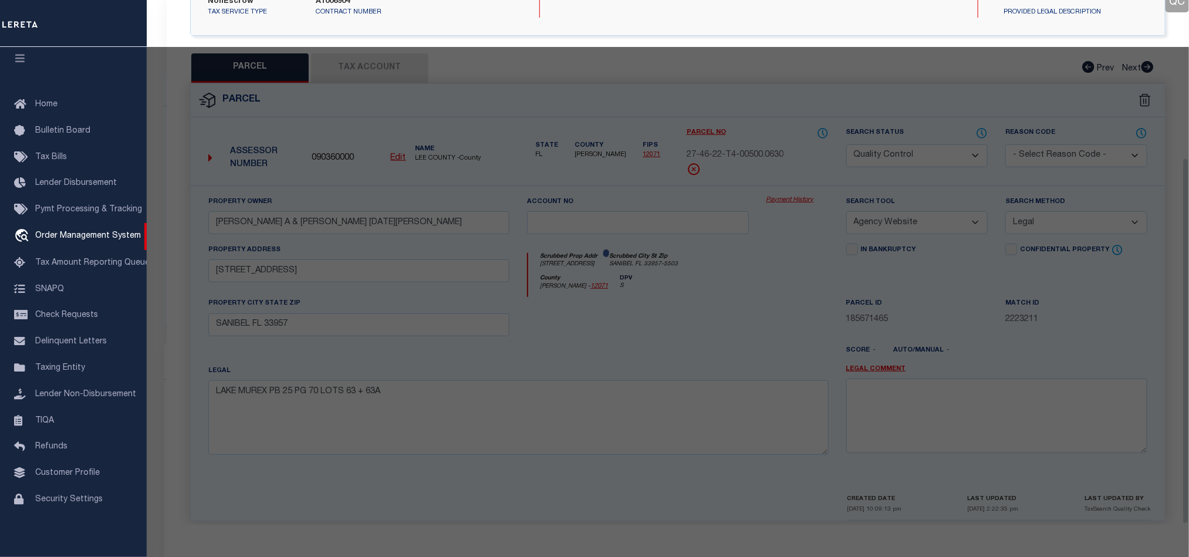
scroll to position [227, 0]
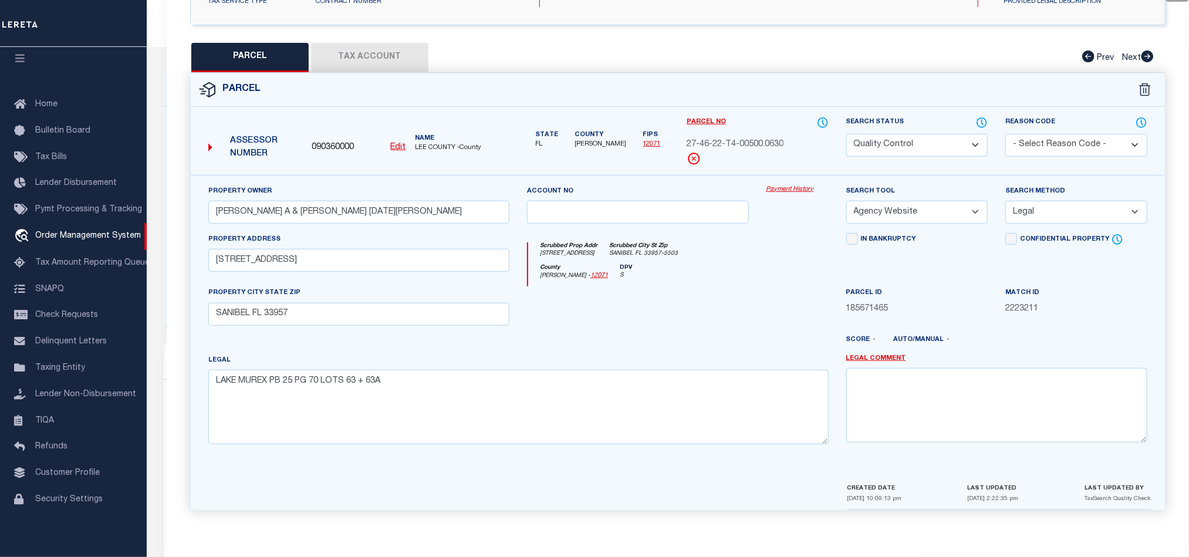
click at [352, 62] on button "Tax Account" at bounding box center [369, 57] width 117 height 29
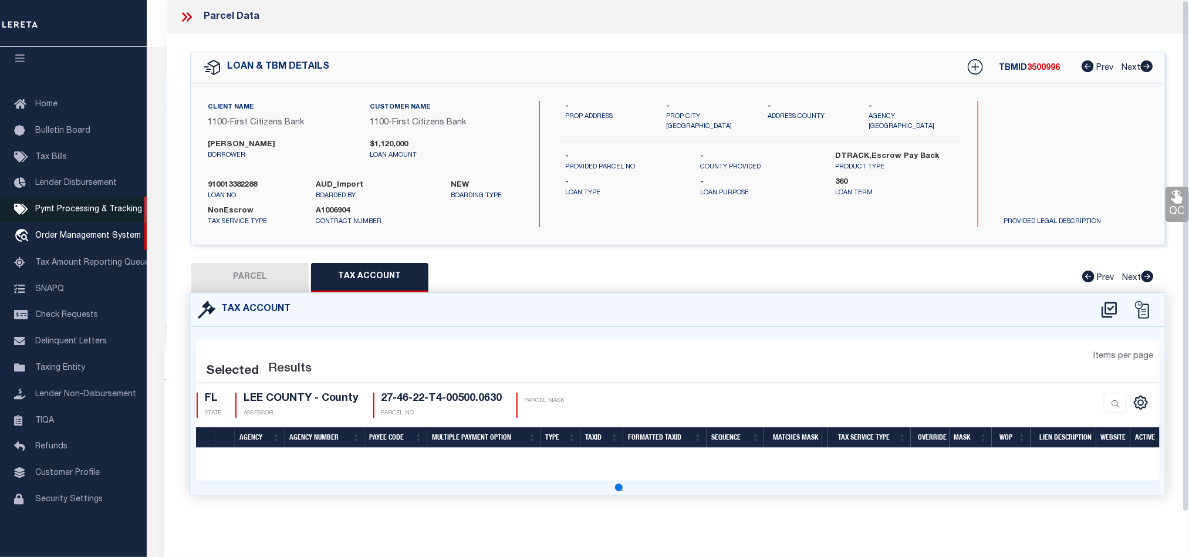
scroll to position [0, 0]
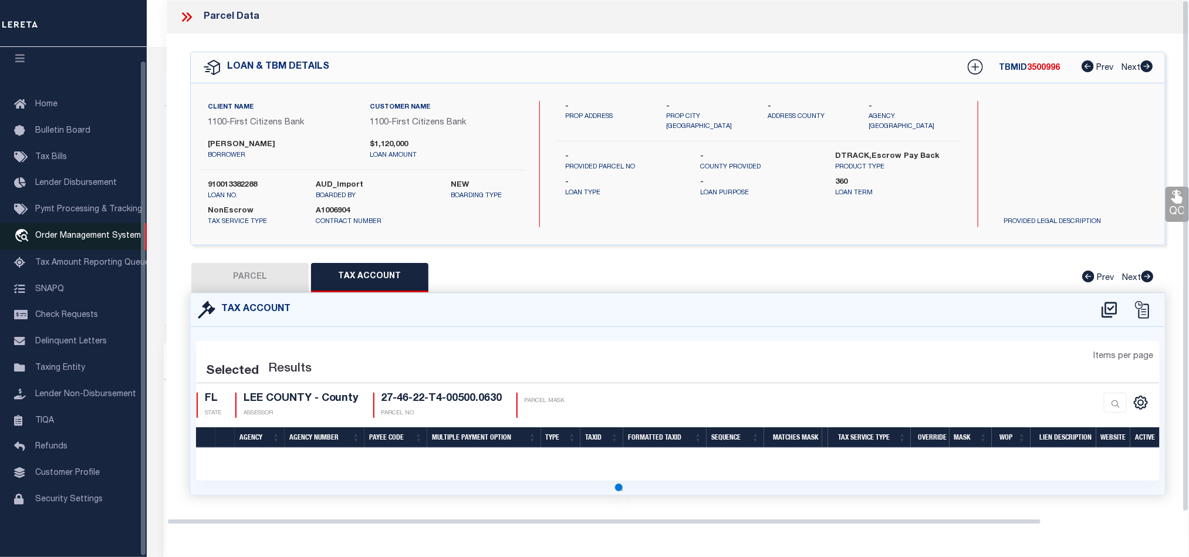
select select "100"
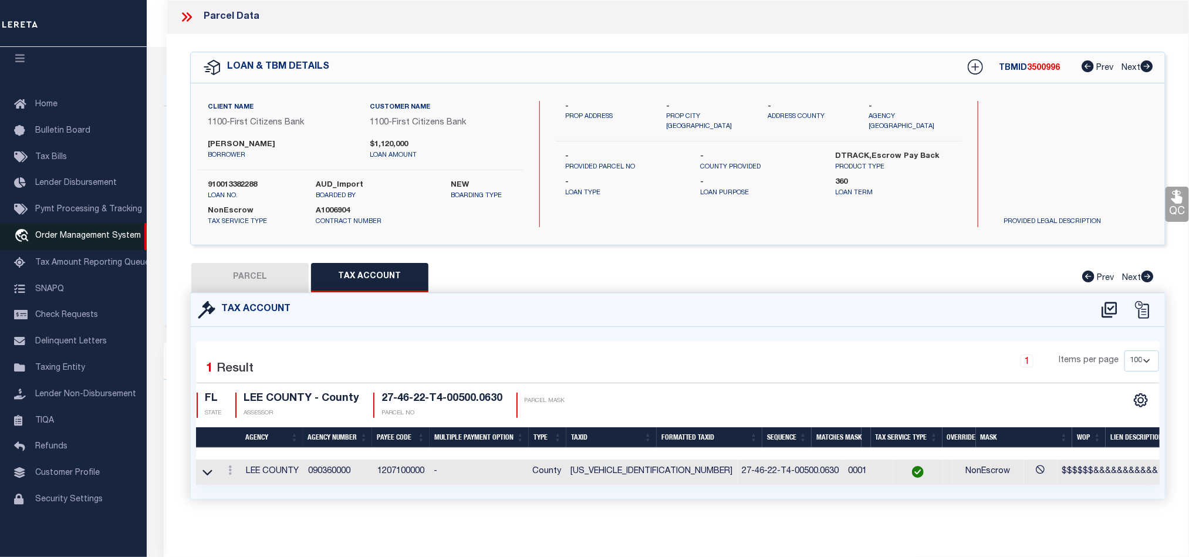
click at [97, 233] on span "Order Management System" at bounding box center [88, 236] width 106 height 8
